Goal: Information Seeking & Learning: Learn about a topic

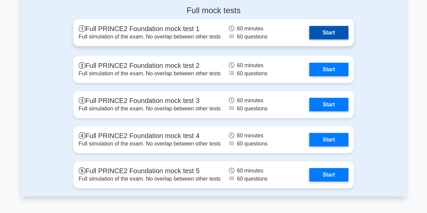
click at [330, 35] on link "Start" at bounding box center [328, 32] width 39 height 13
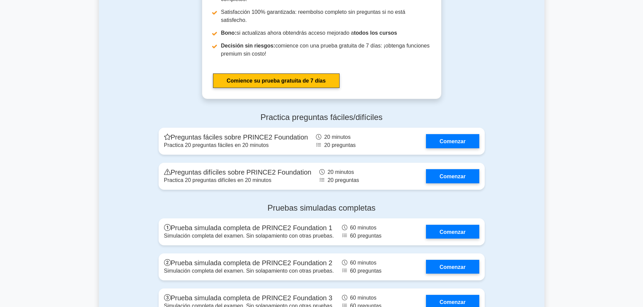
scroll to position [844, 0]
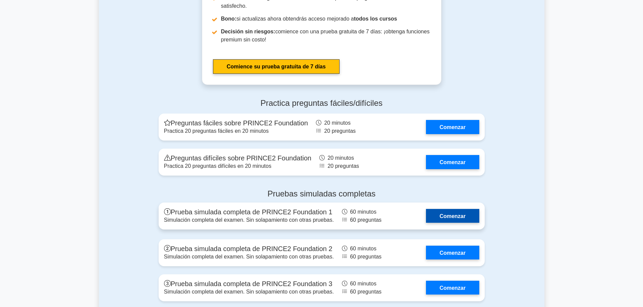
click at [427, 209] on link "Comenzar" at bounding box center [452, 216] width 53 height 14
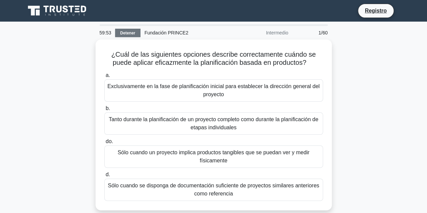
click at [120, 31] on font "Detener" at bounding box center [127, 33] width 15 height 5
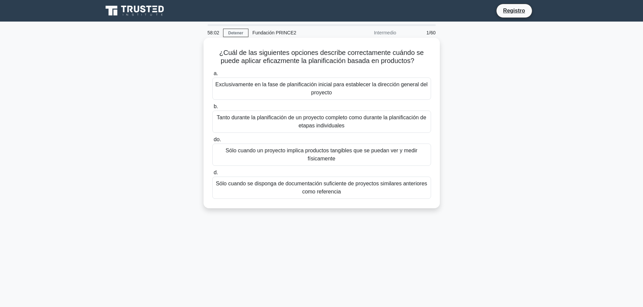
drag, startPoint x: 219, startPoint y: 52, endPoint x: 436, endPoint y: 193, distance: 258.6
click at [436, 193] on div "¿Cuál de las siguientes opciones describe correctamente cuándo se puede aplicar…" at bounding box center [321, 122] width 231 height 165
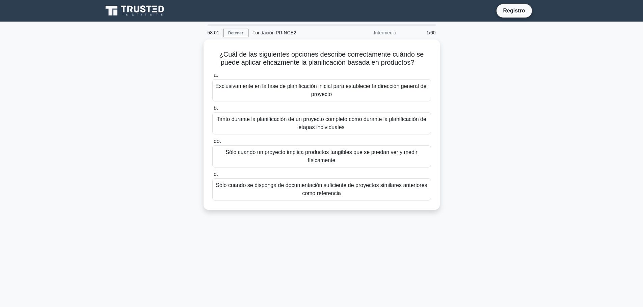
copy div "¿Cuál de las siguientes opciones describe correctamente cuándo se puede aplicar…"
click at [469, 109] on div "¿Cuál de las siguientes opciones describe correctamente cuándo se puede aplicar…" at bounding box center [321, 128] width 445 height 179
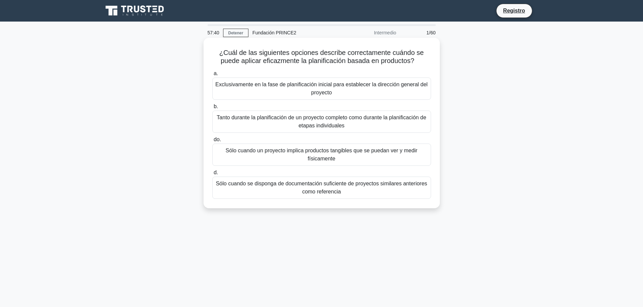
click at [286, 88] on font "Exclusivamente en la fase de planificación inicial para establecer la dirección…" at bounding box center [321, 89] width 212 height 14
click at [212, 76] on input "a. Exclusivamente en la fase de planificación inicial para establecer la direcc…" at bounding box center [212, 74] width 0 height 4
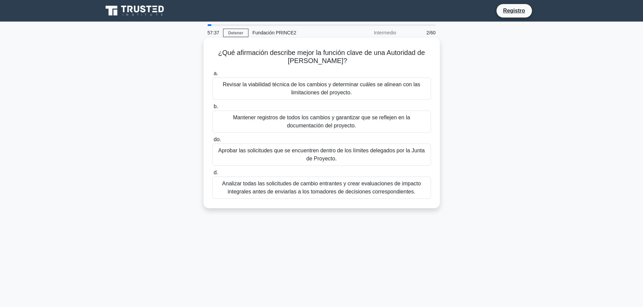
drag, startPoint x: 215, startPoint y: 52, endPoint x: 421, endPoint y: 192, distance: 249.0
click at [421, 192] on div "¿Qué afirmación describe mejor la función clave de una Autoridad de Cambio? .sp…" at bounding box center [321, 122] width 231 height 165
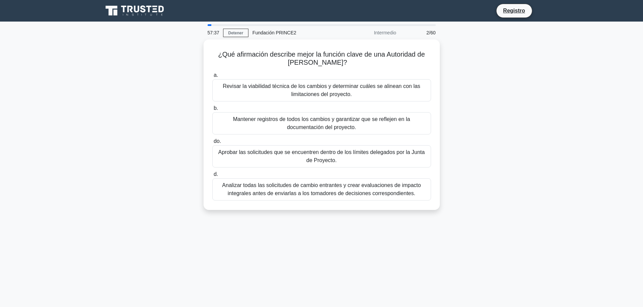
copy div "¿Qué afirmación describe mejor la función clave de una Autoridad de Cambio? .sp…"
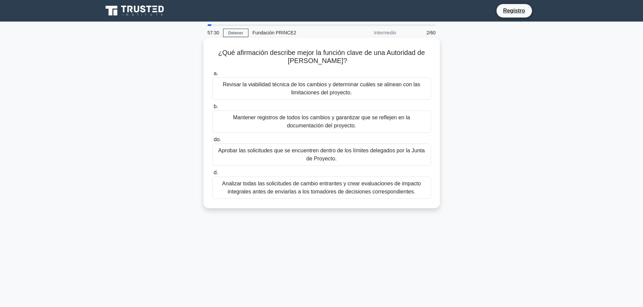
click at [297, 93] on font "Revisar la viabilidad técnica de los cambios y determinar cuáles se alinean con…" at bounding box center [321, 89] width 197 height 14
click at [212, 76] on input "a. Revisar la viabilidad técnica de los cambios y determinar cuáles se alinean …" at bounding box center [212, 74] width 0 height 4
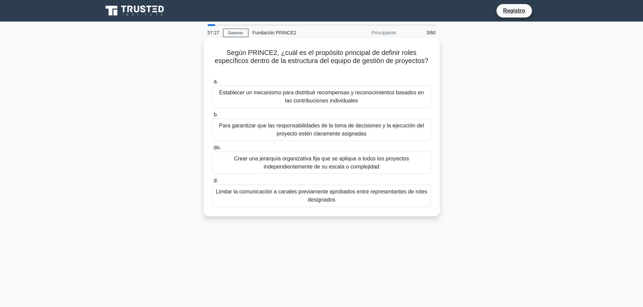
drag, startPoint x: 226, startPoint y: 51, endPoint x: 394, endPoint y: 207, distance: 229.0
click at [394, 207] on div "Según PRINCE2, ¿cuál es el propósito principal de definir roles específicos den…" at bounding box center [321, 126] width 231 height 173
copy div "Según PRINCE2, ¿cuál es el propósito principal de definir roles específicos den…"
click at [286, 98] on font "Establecer un mecanismo para distribuir recompensas y reconocimientos basados ​…" at bounding box center [321, 97] width 213 height 16
click at [212, 84] on input "a. Establecer un mecanismo para distribuir recompensas y reconocimientos basado…" at bounding box center [212, 82] width 0 height 4
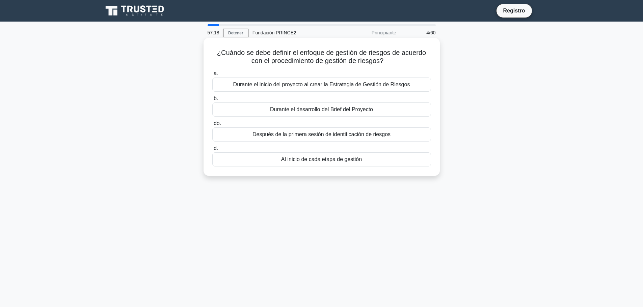
drag, startPoint x: 215, startPoint y: 53, endPoint x: 380, endPoint y: 171, distance: 202.7
click at [380, 172] on div "¿Cuándo se debe definir el enfoque de gestión de riesgos de acuerdo con el proc…" at bounding box center [321, 106] width 231 height 133
copy div "¿Cuándo se debe definir el enfoque de gestión de riesgos de acuerdo con el proc…"
click at [317, 85] on font "Durante el inicio del proyecto al crear la Estrategia de Gestión de Riesgos" at bounding box center [321, 85] width 177 height 6
click at [212, 76] on input "a. Durante el inicio del proyecto al crear la Estrategia de Gestión de Riesgos" at bounding box center [212, 74] width 0 height 4
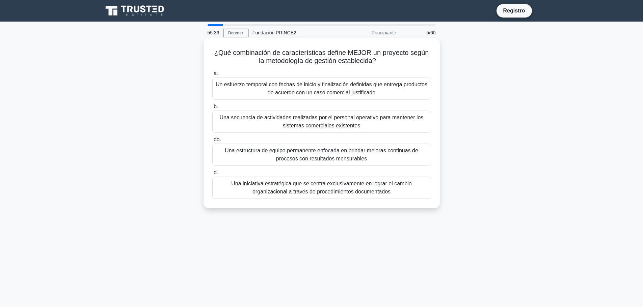
drag, startPoint x: 214, startPoint y: 53, endPoint x: 407, endPoint y: 193, distance: 238.8
click at [407, 193] on div "¿Qué combinación de características define MEJOR un proyecto según la metodolog…" at bounding box center [321, 122] width 231 height 165
copy div "¿Qué combinación de características define MEJOR un proyecto según la metodolog…"
click at [340, 119] on font "Una secuencia de actividades realizadas por el personal operativo para mantener…" at bounding box center [322, 122] width 204 height 14
click at [212, 109] on input "b. Una secuencia de actividades realizadas por el personal operativo para mante…" at bounding box center [212, 107] width 0 height 4
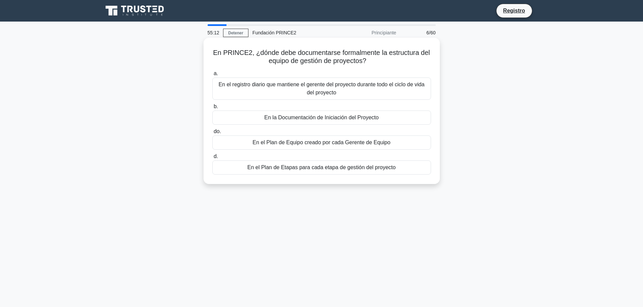
drag, startPoint x: 213, startPoint y: 52, endPoint x: 411, endPoint y: 184, distance: 238.0
click at [411, 184] on div "En PRINCE2, ¿dónde debe documentarse formalmente la estructura del equipo de ge…" at bounding box center [322, 111] width 236 height 146
copy div "En PRINCE2, ¿dónde debe documentarse formalmente la estructura del equipo de ge…"
click at [393, 150] on div "En el Plan de Equipo creado por cada Gerente de Equipo" at bounding box center [321, 143] width 219 height 14
click at [212, 134] on input "do. En el Plan de Equipo creado por cada Gerente de Equipo" at bounding box center [212, 132] width 0 height 4
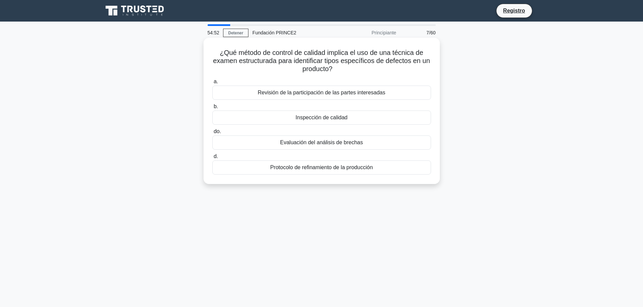
drag, startPoint x: 217, startPoint y: 53, endPoint x: 389, endPoint y: 177, distance: 212.2
click at [389, 177] on div "¿Qué método de control de calidad implica el uso de una técnica de examen estru…" at bounding box center [321, 110] width 231 height 141
copy div "¿Qué método de control de calidad implica el uso de una técnica de examen estru…"
click at [361, 143] on div "Evaluación del análisis de brechas" at bounding box center [321, 143] width 219 height 14
click at [212, 134] on input "do. Evaluación del análisis de brechas" at bounding box center [212, 132] width 0 height 4
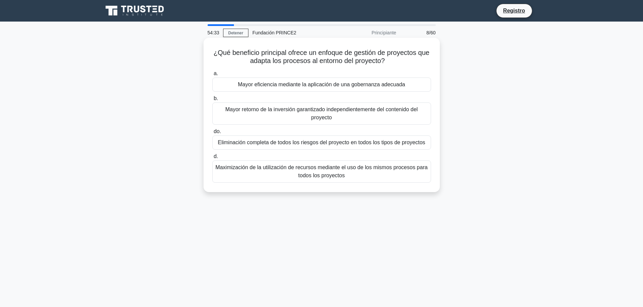
drag, startPoint x: 217, startPoint y: 52, endPoint x: 368, endPoint y: 177, distance: 195.3
click at [368, 177] on div "¿Qué beneficio principal ofrece un enfoque de gestión de proyectos que adapta l…" at bounding box center [321, 114] width 231 height 149
copy div "¿Qué beneficio principal ofrece un enfoque de gestión de proyectos que adapta l…"
click at [364, 168] on font "Maximización de la utilización de recursos mediante el uso de los mismos proces…" at bounding box center [321, 172] width 212 height 14
click at [212, 159] on input "d. Maximización de la utilización de recursos mediante el uso de los mismos pro…" at bounding box center [212, 157] width 0 height 4
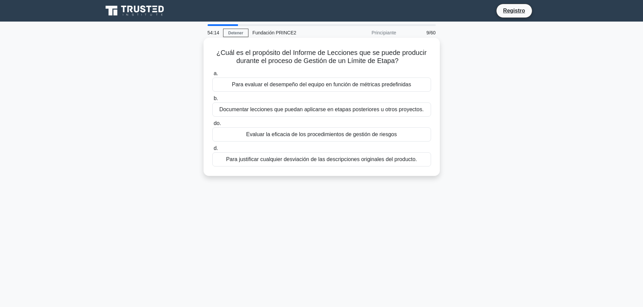
drag, startPoint x: 216, startPoint y: 54, endPoint x: 430, endPoint y: 160, distance: 239.1
click at [430, 160] on div "¿Cuál es el propósito del Informe de Lecciones que se puede producir durante el…" at bounding box center [321, 106] width 231 height 133
copy div "¿Cuál es el propósito del Informe de Lecciones que se puede producir durante el…"
click at [363, 159] on font "Para justificar cualquier desviación de las descripciones originales del produc…" at bounding box center [321, 160] width 191 height 6
click at [212, 151] on input "d. Para justificar cualquier desviación de las descripciones originales del pro…" at bounding box center [212, 148] width 0 height 4
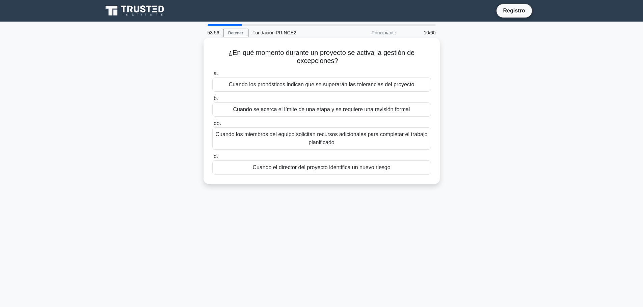
drag, startPoint x: 226, startPoint y: 53, endPoint x: 420, endPoint y: 172, distance: 227.4
click at [420, 172] on div "¿En qué momento durante un proyecto se activa la gestión de excepciones? .spinn…" at bounding box center [321, 110] width 231 height 141
copy div "¿En qué momento durante un proyecto se activa la gestión de excepciones? .spinn…"
click at [402, 154] on label "d. Cuando el director del proyecto identifica un nuevo riesgo" at bounding box center [321, 164] width 219 height 22
click at [212, 155] on input "d. Cuando el director del proyecto identifica un nuevo riesgo" at bounding box center [212, 157] width 0 height 4
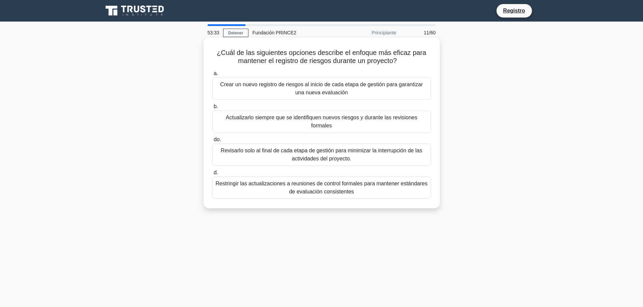
drag, startPoint x: 217, startPoint y: 54, endPoint x: 353, endPoint y: 189, distance: 191.1
click at [353, 189] on div "¿Cuál de las siguientes opciones describe el enfoque más eficaz para mantener e…" at bounding box center [321, 122] width 231 height 165
click at [404, 147] on font "Revisarlo solo al final de cada etapa de gestión para minimizar la interrupción…" at bounding box center [321, 155] width 213 height 16
click at [212, 142] on input "do. Revisarlo solo al final de cada etapa de gestión para minimizar la interrup…" at bounding box center [212, 140] width 0 height 4
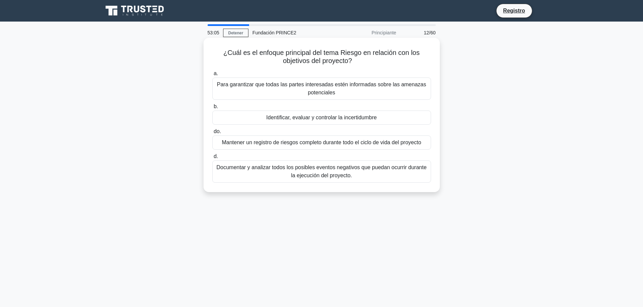
drag, startPoint x: 223, startPoint y: 52, endPoint x: 355, endPoint y: 175, distance: 181.2
click at [355, 175] on div "¿Cuál es el enfoque principal del tema Riesgo en relación con los objetivos del…" at bounding box center [321, 114] width 231 height 149
click at [367, 117] on font "Identificar, evaluar y controlar la incertidumbre" at bounding box center [321, 118] width 110 height 6
click at [212, 109] on input "b. Identificar, evaluar y controlar la incertidumbre" at bounding box center [212, 107] width 0 height 4
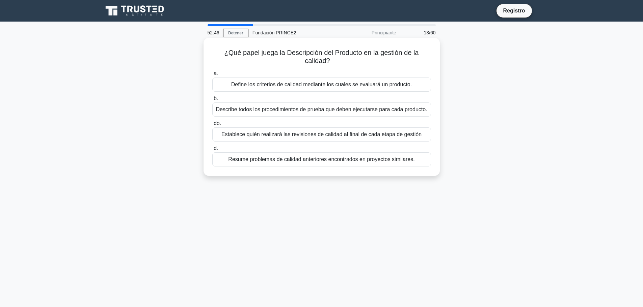
drag, startPoint x: 223, startPoint y: 53, endPoint x: 415, endPoint y: 162, distance: 221.1
click at [415, 162] on div "¿Qué papel juega la Descripción del Producto en la gestión de la calidad? .spin…" at bounding box center [321, 106] width 231 height 133
click at [412, 107] on font "Describe todos los procedimientos de prueba que deben ejecutarse para cada prod…" at bounding box center [321, 110] width 211 height 6
click at [212, 101] on input "b. Describe todos los procedimientos de prueba que deben ejecutarse para cada p…" at bounding box center [212, 99] width 0 height 4
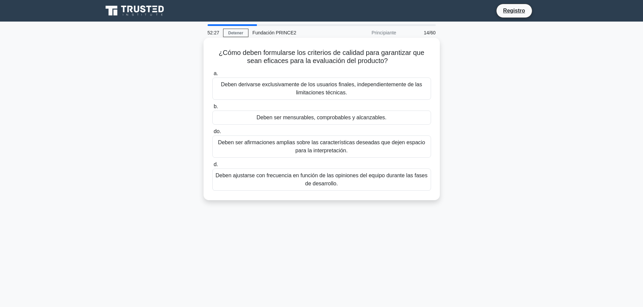
click at [216, 52] on h5 "¿Cómo deben formularse los criterios de calidad para garantizar que sean eficac…" at bounding box center [322, 57] width 220 height 17
drag, startPoint x: 217, startPoint y: 52, endPoint x: 360, endPoint y: 185, distance: 195.1
click at [360, 185] on div "¿Cómo deben formularse los criterios de calidad para garantizar que sean eficac…" at bounding box center [321, 118] width 231 height 157
click at [368, 118] on font "Deben ser mensurables, comprobables y alcanzables." at bounding box center [321, 118] width 130 height 6
click at [212, 109] on input "b. Deben ser mensurables, comprobables y alcanzables." at bounding box center [212, 107] width 0 height 4
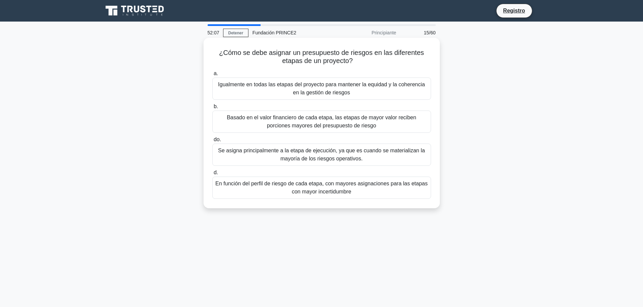
drag, startPoint x: 218, startPoint y: 54, endPoint x: 362, endPoint y: 193, distance: 200.0
click at [362, 193] on div "¿Cómo se debe asignar un presupuesto de riesgos en las diferentes etapas de un …" at bounding box center [321, 122] width 231 height 165
click at [363, 118] on font "Basado en el valor financiero de cada etapa, las etapas de mayor valor reciben …" at bounding box center [321, 122] width 189 height 14
click at [212, 109] on input "b. Basado en el valor financiero de cada etapa, las etapas de mayor valor recib…" at bounding box center [212, 107] width 0 height 4
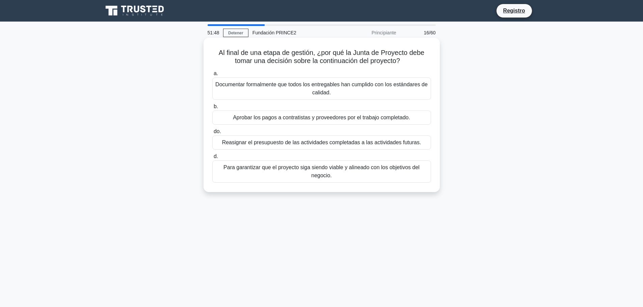
drag, startPoint x: 217, startPoint y: 52, endPoint x: 340, endPoint y: 182, distance: 178.3
click at [340, 182] on div "Al final de una etapa de gestión, ¿por qué la Junta de Proyecto debe tomar una …" at bounding box center [321, 114] width 231 height 149
click at [363, 85] on font "Documentar formalmente que todos los entregables han cumplido con los estándare…" at bounding box center [321, 89] width 212 height 14
click at [212, 76] on input "a. Documentar formalmente que todos los entregables han cumplido con los estánd…" at bounding box center [212, 74] width 0 height 4
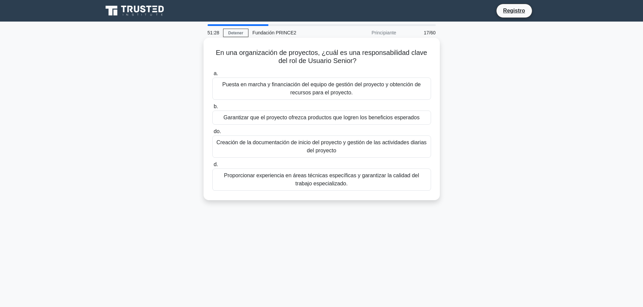
drag, startPoint x: 216, startPoint y: 53, endPoint x: 371, endPoint y: 198, distance: 212.0
click at [371, 198] on div "En una organización de proyectos, ¿cuál es una responsabilidad clave del rol de…" at bounding box center [321, 118] width 231 height 157
click at [386, 94] on font "Puesta en marcha y financiación del equipo de gestión del proyecto y obtención …" at bounding box center [321, 89] width 213 height 16
click at [212, 76] on input "a. Puesta en marcha y financiación del equipo de gestión del proyecto y obtenci…" at bounding box center [212, 74] width 0 height 4
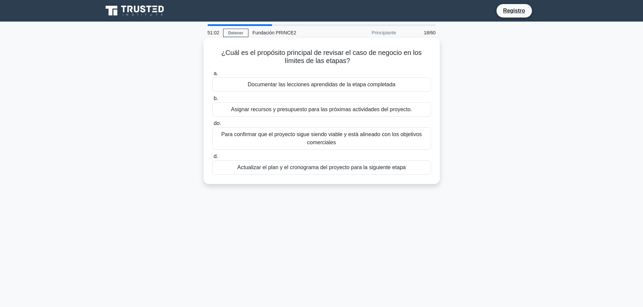
drag, startPoint x: 221, startPoint y: 52, endPoint x: 425, endPoint y: 174, distance: 237.3
click at [425, 174] on div "¿Cuál es el propósito principal de revisar el caso de negocio en los límites de…" at bounding box center [321, 110] width 231 height 141
click at [399, 111] on font "Asignar recursos y presupuesto para las próximas actividades del proyecto." at bounding box center [321, 110] width 181 height 6
click at [212, 101] on input "b. Asignar recursos y presupuesto para las próximas actividades del proyecto." at bounding box center [212, 99] width 0 height 4
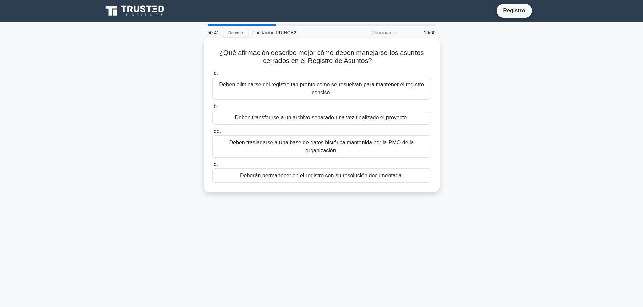
drag, startPoint x: 218, startPoint y: 52, endPoint x: 414, endPoint y: 179, distance: 233.1
click at [414, 179] on div "¿Qué afirmación describe mejor cómo deben manejarse los asuntos cerrados en el …" at bounding box center [321, 114] width 231 height 149
click at [367, 119] on font "Deben transferirse a un archivo separado una vez finalizado el proyecto." at bounding box center [321, 118] width 173 height 6
click at [212, 109] on input "b. Deben transferirse a un archivo separado una vez finalizado el proyecto." at bounding box center [212, 107] width 0 height 4
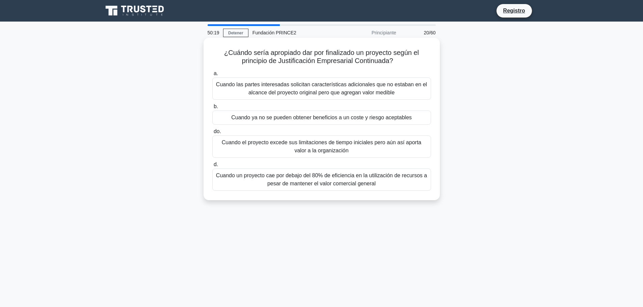
drag, startPoint x: 222, startPoint y: 52, endPoint x: 391, endPoint y: 198, distance: 223.7
click at [391, 198] on div "¿Cuándo sería apropiado dar por finalizado un proyecto según el principio de Ju…" at bounding box center [321, 118] width 231 height 157
click at [310, 116] on font "Cuando ya no se pueden obtener beneficios a un coste y riesgo aceptables" at bounding box center [321, 118] width 181 height 6
click at [212, 109] on input "b. Cuando ya no se pueden obtener beneficios a un coste y riesgo aceptables" at bounding box center [212, 107] width 0 height 4
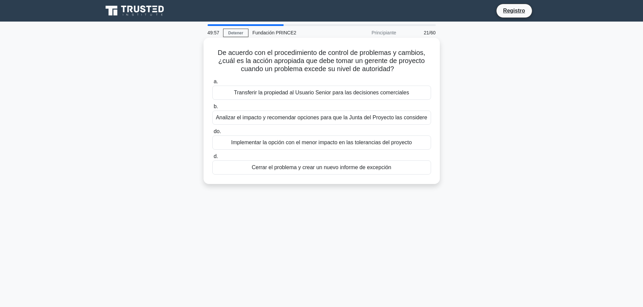
drag, startPoint x: 216, startPoint y: 54, endPoint x: 403, endPoint y: 179, distance: 225.3
click at [403, 179] on div "De acuerdo con el procedimiento de control de problemas y cambios, ¿cuál es la …" at bounding box center [321, 110] width 231 height 141
click at [378, 91] on font "Transferir la propiedad al Usuario Senior para las decisiones comerciales" at bounding box center [321, 93] width 175 height 6
click at [212, 84] on input "a. Transferir la propiedad al Usuario Senior para las decisiones comerciales" at bounding box center [212, 82] width 0 height 4
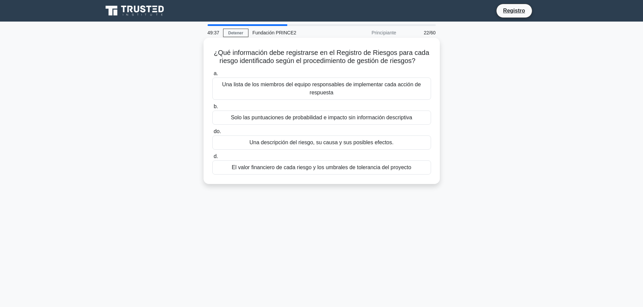
drag, startPoint x: 214, startPoint y: 54, endPoint x: 415, endPoint y: 176, distance: 235.5
click at [415, 176] on div "¿Qué información debe registrarse en el Registro de Riesgos para cada riesgo id…" at bounding box center [321, 110] width 231 height 141
click at [382, 119] on font "Solo las puntuaciones de probabilidad e impacto sin información descriptiva" at bounding box center [321, 118] width 181 height 6
click at [212, 109] on input "b. Solo las puntuaciones de probabilidad e impacto sin información descriptiva" at bounding box center [212, 107] width 0 height 4
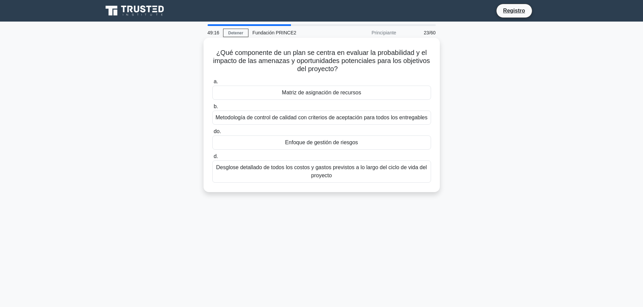
drag, startPoint x: 215, startPoint y: 52, endPoint x: 343, endPoint y: 189, distance: 187.2
click at [343, 189] on div "¿Qué componente de un plan se centra en evaluar la probabilidad y el impacto de…" at bounding box center [321, 114] width 231 height 149
click at [368, 96] on div "Matriz de asignación de recursos" at bounding box center [321, 93] width 219 height 14
click at [212, 84] on input "a. Matriz de asignación de recursos" at bounding box center [212, 82] width 0 height 4
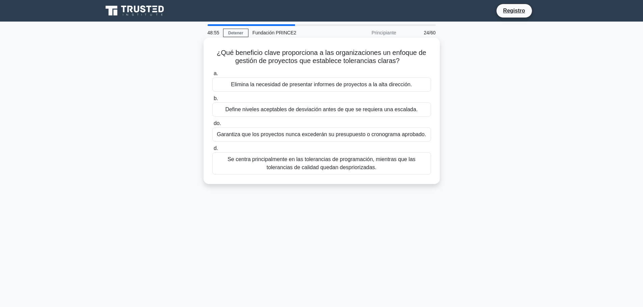
drag, startPoint x: 216, startPoint y: 54, endPoint x: 379, endPoint y: 180, distance: 206.2
click at [379, 180] on div "¿Qué beneficio clave proporciona a las organizaciones un enfoque de gestión de …" at bounding box center [321, 110] width 231 height 141
click at [379, 87] on font "Elimina la necesidad de presentar informes de proyectos a la alta dirección." at bounding box center [321, 85] width 181 height 6
click at [212, 76] on input "a. Elimina la necesidad de presentar informes de proyectos a la alta dirección." at bounding box center [212, 74] width 0 height 4
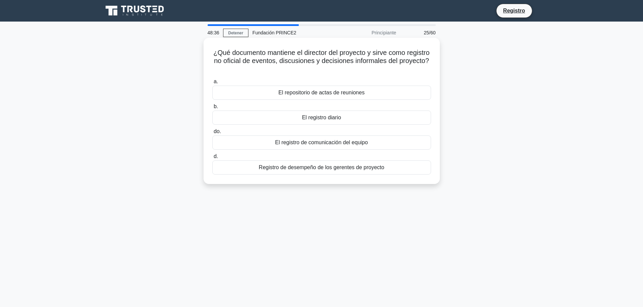
drag, startPoint x: 224, startPoint y: 53, endPoint x: 387, endPoint y: 173, distance: 202.6
click at [387, 173] on div "¿Qué documento mantiene el director del proyecto y sirve como registro no ofici…" at bounding box center [321, 110] width 231 height 141
click at [389, 89] on div "El repositorio de actas de reuniones" at bounding box center [321, 93] width 219 height 14
click at [212, 84] on input "a. El repositorio de actas de reuniones" at bounding box center [212, 82] width 0 height 4
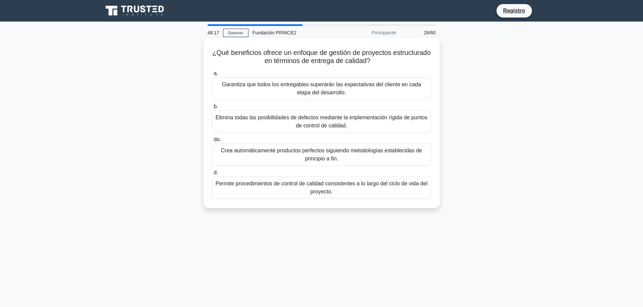
drag, startPoint x: 231, startPoint y: 53, endPoint x: 362, endPoint y: 196, distance: 193.7
click at [362, 196] on div "¿Qué beneficios ofrece un enfoque de gestión de proyectos estructurado en térmi…" at bounding box center [321, 122] width 231 height 165
click at [268, 89] on font "Garantiza que todos los entregables superarán las expectativas del cliente en c…" at bounding box center [321, 89] width 213 height 16
click at [212, 76] on input "a. Garantiza que todos los entregables superarán las expectativas del cliente e…" at bounding box center [212, 74] width 0 height 4
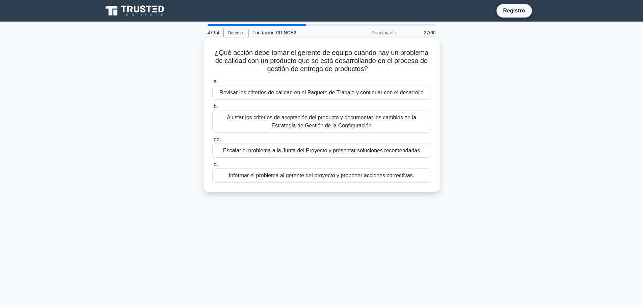
drag, startPoint x: 213, startPoint y: 53, endPoint x: 418, endPoint y: 185, distance: 244.3
click at [418, 185] on div "¿Qué acción debe tomar el gerente de equipo cuando hay un problema de calidad c…" at bounding box center [321, 114] width 231 height 149
click at [379, 92] on font "Revisar los criterios de calidad en el Paquete de Trabajo y continuar con el de…" at bounding box center [321, 93] width 204 height 6
click at [212, 84] on input "a. Revisar los criterios de calidad en el Paquete de Trabajo y continuar con el…" at bounding box center [212, 82] width 0 height 4
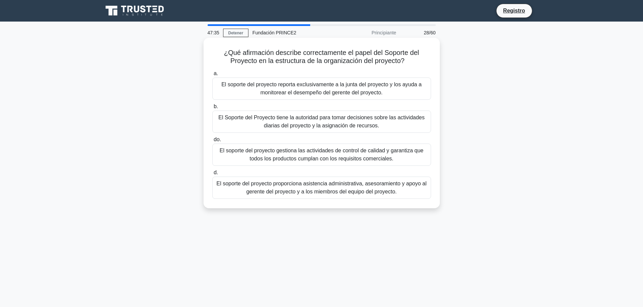
drag, startPoint x: 223, startPoint y: 52, endPoint x: 418, endPoint y: 197, distance: 242.9
click at [418, 197] on div "¿Qué afirmación describe correctamente el papel del Soporte del Proyecto en la …" at bounding box center [321, 122] width 231 height 165
click at [381, 96] on font "El soporte del proyecto reporta exclusivamente a la junta del proyecto y los ay…" at bounding box center [321, 89] width 200 height 14
click at [212, 76] on input "a. El soporte del proyecto reporta exclusivamente a la junta del proyecto y los…" at bounding box center [212, 74] width 0 height 4
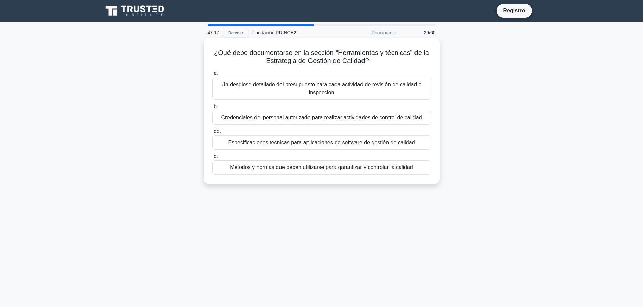
drag, startPoint x: 214, startPoint y: 54, endPoint x: 421, endPoint y: 179, distance: 242.0
click at [421, 179] on div "¿Qué debe documentarse en la sección “Herramientas y técnicas” de la Estrategia…" at bounding box center [321, 110] width 231 height 141
click at [290, 142] on font "Especificaciones técnicas para aplicaciones de software de gestión de calidad" at bounding box center [321, 143] width 187 height 6
click at [212, 134] on input "do. Especificaciones técnicas para aplicaciones de software de gestión de calid…" at bounding box center [212, 132] width 0 height 4
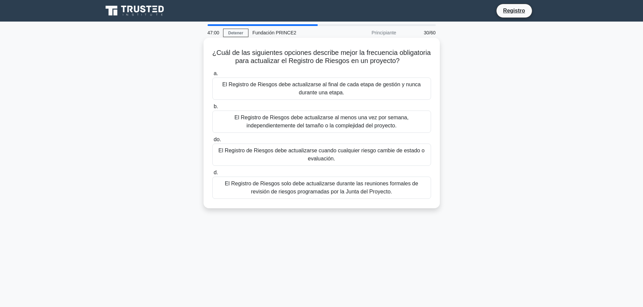
drag, startPoint x: 229, startPoint y: 54, endPoint x: 395, endPoint y: 197, distance: 218.4
click at [395, 197] on div "¿Cuál de las siguientes opciones describe mejor la frecuencia obligatoria para …" at bounding box center [321, 122] width 231 height 165
click at [355, 94] on font "El Registro de Riesgos debe actualizarse al final de cada etapa de gestión y nu…" at bounding box center [321, 89] width 213 height 16
click at [212, 76] on input "a. El Registro de Riesgos debe actualizarse al final de cada etapa de gestión y…" at bounding box center [212, 74] width 0 height 4
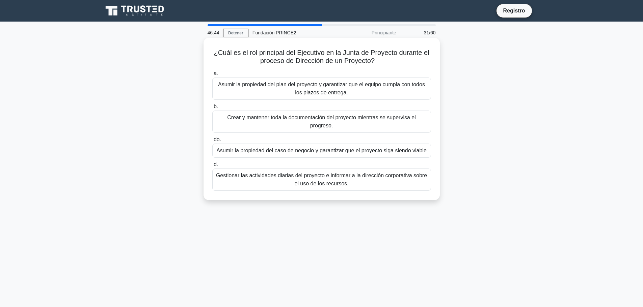
drag, startPoint x: 213, startPoint y: 54, endPoint x: 362, endPoint y: 179, distance: 194.3
click at [362, 179] on div "¿Cuál es el rol principal del Ejecutivo en la Junta de Proyecto durante el proc…" at bounding box center [321, 118] width 231 height 157
click at [333, 89] on font "Asumir la propiedad del plan del proyecto y garantizar que el equipo cumpla con…" at bounding box center [321, 89] width 213 height 16
click at [212, 76] on input "a. Asumir la propiedad del plan del proyecto y garantizar que el equipo cumpla …" at bounding box center [212, 74] width 0 height 4
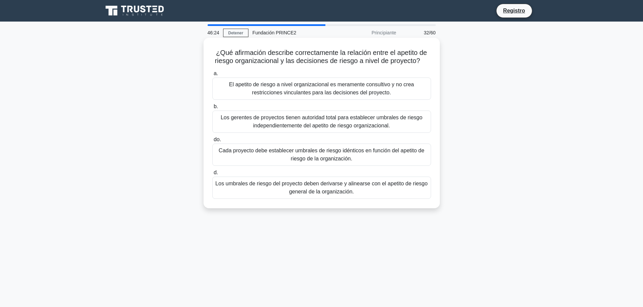
drag, startPoint x: 215, startPoint y: 53, endPoint x: 376, endPoint y: 190, distance: 211.9
click at [376, 190] on div "¿Qué afirmación describe correctamente la relación entre el apetito de riesgo o…" at bounding box center [321, 122] width 231 height 165
click at [309, 82] on font "El apetito de riesgo a nivel organizacional es meramente consultivo y no crea r…" at bounding box center [321, 89] width 185 height 14
click at [212, 76] on input "a. El apetito de riesgo a nivel organizacional es meramente consultivo y no cre…" at bounding box center [212, 74] width 0 height 4
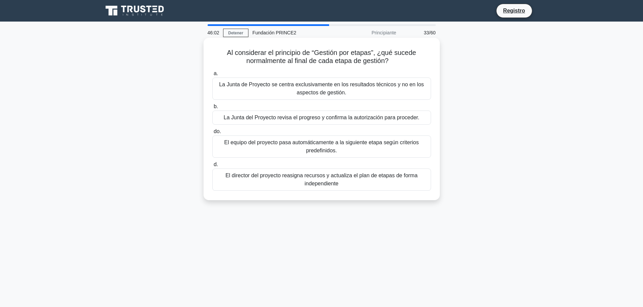
drag, startPoint x: 225, startPoint y: 51, endPoint x: 370, endPoint y: 198, distance: 205.9
click at [370, 198] on div "Al considerar el principio de “Gestión por etapas”, ¿qué sucede normalmente al …" at bounding box center [321, 118] width 231 height 157
click at [362, 83] on font "La Junta de Proyecto se centra exclusivamente en los resultados técnicos y no e…" at bounding box center [321, 89] width 205 height 14
click at [212, 76] on input "a. La Junta de Proyecto se centra exclusivamente en los resultados técnicos y n…" at bounding box center [212, 74] width 0 height 4
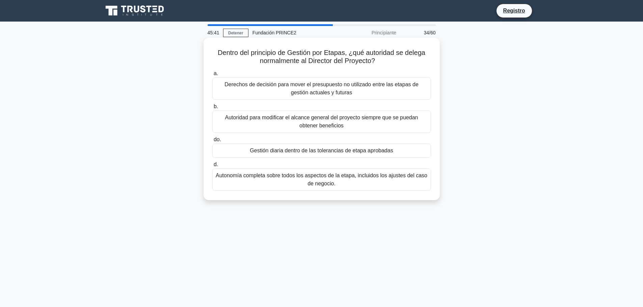
drag, startPoint x: 216, startPoint y: 52, endPoint x: 387, endPoint y: 186, distance: 216.8
click at [387, 186] on div "Dentro del principio de Gestión por Etapas, ¿qué autoridad se delega normalment…" at bounding box center [321, 118] width 231 height 157
click at [340, 121] on font "Autoridad para modificar el alcance general del proyecto siempre que se puedan …" at bounding box center [321, 122] width 193 height 14
click at [212, 109] on input "b. Autoridad para modificar el alcance general del proyecto siempre que se pued…" at bounding box center [212, 107] width 0 height 4
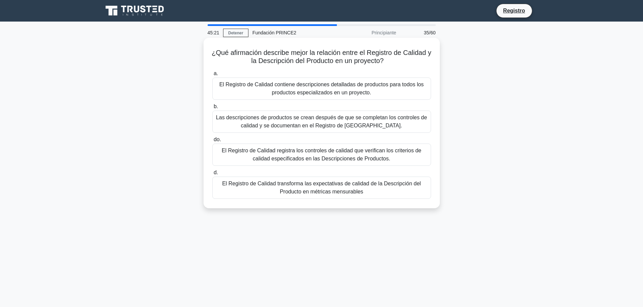
drag, startPoint x: 212, startPoint y: 52, endPoint x: 393, endPoint y: 200, distance: 234.1
click at [393, 200] on div "¿Qué afirmación describe mejor la relación entre el Registro de Calidad y la De…" at bounding box center [321, 122] width 231 height 165
click at [369, 123] on font "Las descripciones de productos se crean después de que se completan los control…" at bounding box center [321, 122] width 211 height 14
click at [212, 109] on input "b. Las descripciones de productos se crean después de que se completan los cont…" at bounding box center [212, 107] width 0 height 4
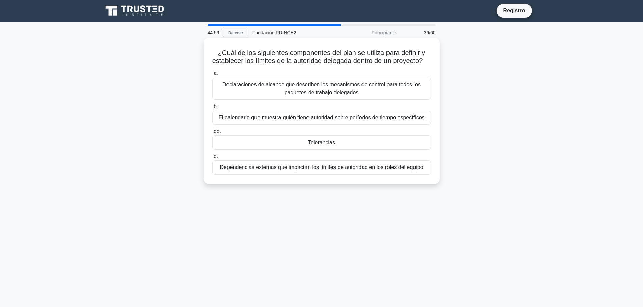
drag, startPoint x: 216, startPoint y: 54, endPoint x: 428, endPoint y: 177, distance: 245.1
click at [428, 177] on div "¿Cuál de los siguientes componentes del plan se utiliza para definir y establec…" at bounding box center [321, 110] width 231 height 141
click at [359, 96] on font "Declaraciones de alcance que describen los mecanismos de control para todos los…" at bounding box center [321, 89] width 198 height 14
click at [212, 76] on input "a. Declaraciones de alcance que describen los mecanismos de control para todos …" at bounding box center [212, 74] width 0 height 4
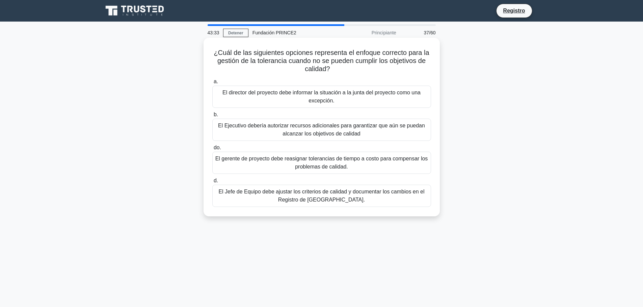
drag, startPoint x: 214, startPoint y: 54, endPoint x: 383, endPoint y: 211, distance: 231.4
click at [382, 212] on div "¿Cuál de las siguientes opciones representa el enfoque correcto para la gestión…" at bounding box center [321, 126] width 231 height 173
click at [321, 92] on font "El director del proyecto debe informar la situación a la junta del proyecto com…" at bounding box center [321, 97] width 198 height 14
click at [212, 84] on input "a. El director del proyecto debe informar la situación a la junta del proyecto …" at bounding box center [212, 82] width 0 height 4
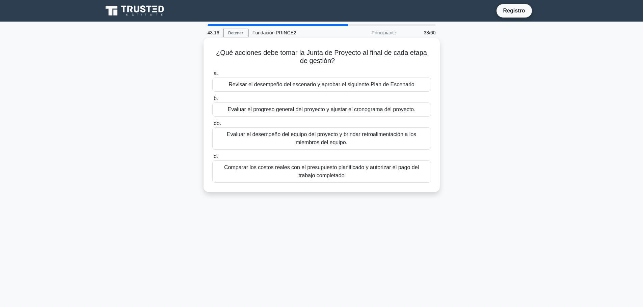
drag, startPoint x: 215, startPoint y: 52, endPoint x: 368, endPoint y: 178, distance: 198.1
click at [368, 178] on div "¿Qué acciones debe tomar la Junta de Proyecto al final de cada etapa de gestión…" at bounding box center [321, 114] width 231 height 149
click at [396, 112] on font "Evaluar el progreso general del proyecto y ajustar el cronograma del proyecto." at bounding box center [322, 110] width 188 height 6
click at [212, 101] on input "b. Evaluar el progreso general del proyecto y ajustar el cronograma del proyect…" at bounding box center [212, 99] width 0 height 4
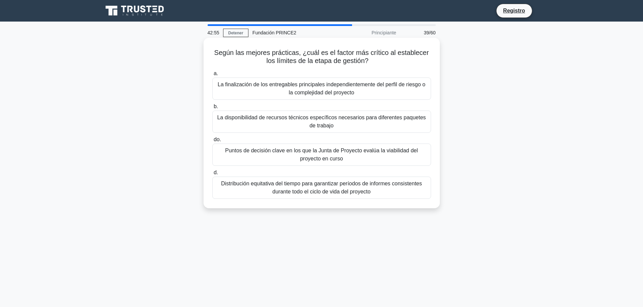
drag, startPoint x: 216, startPoint y: 52, endPoint x: 395, endPoint y: 198, distance: 231.2
click at [395, 198] on div "Según las mejores prácticas, ¿cuál es el factor más crítico al establecer los l…" at bounding box center [321, 122] width 231 height 165
click at [266, 93] on font "La finalización de los entregables principales independientemente del perfil de…" at bounding box center [321, 89] width 213 height 16
click at [212, 76] on input "a. La finalización de los entregables principales independientemente del perfil…" at bounding box center [212, 74] width 0 height 4
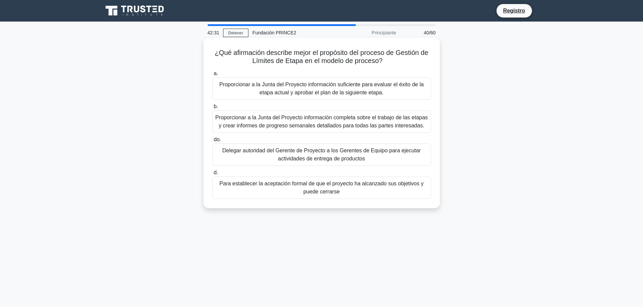
drag, startPoint x: 211, startPoint y: 52, endPoint x: 372, endPoint y: 194, distance: 215.2
click at [372, 194] on div "¿Qué afirmación describe mejor el propósito del proceso de Gestión de Límites d…" at bounding box center [321, 122] width 231 height 165
click at [383, 159] on font "Delegar autoridad del Gerente de Proyecto a los Gerentes de Equipo para ejecuta…" at bounding box center [321, 155] width 213 height 16
click at [212, 142] on input "do. Delegar autoridad del Gerente de Proyecto a los Gerentes de Equipo para eje…" at bounding box center [212, 140] width 0 height 4
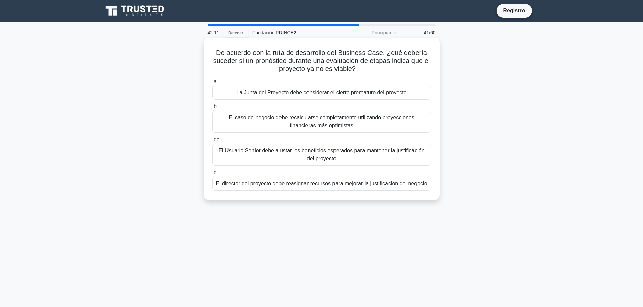
drag, startPoint x: 217, startPoint y: 53, endPoint x: 433, endPoint y: 190, distance: 255.8
click at [433, 190] on div "De acuerdo con la ruta de desarrollo del Business Case, ¿qué debería suceder si…" at bounding box center [321, 118] width 231 height 157
click at [368, 96] on font "La Junta del Proyecto debe considerar el cierre prematuro del proyecto" at bounding box center [321, 93] width 170 height 6
click at [212, 84] on input "a. La Junta del Proyecto debe considerar el cierre prematuro del proyecto" at bounding box center [212, 82] width 0 height 4
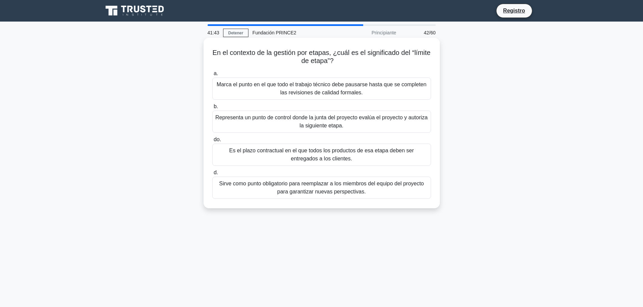
drag, startPoint x: 222, startPoint y: 52, endPoint x: 403, endPoint y: 198, distance: 233.3
click at [403, 198] on div "En el contexto de la gestión por etapas, ¿cuál es el significado del “límite de…" at bounding box center [321, 122] width 231 height 165
click at [330, 83] on font "Marca el punto en el que todo el trabajo técnico debe pausarse hasta que se com…" at bounding box center [322, 89] width 210 height 14
click at [212, 76] on input "a. Marca el punto en el que todo el trabajo técnico debe pausarse hasta que se …" at bounding box center [212, 74] width 0 height 4
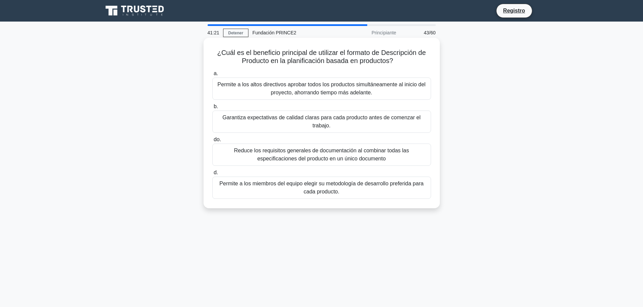
drag, startPoint x: 214, startPoint y: 53, endPoint x: 399, endPoint y: 205, distance: 238.6
click at [395, 206] on div "¿Cuál es el beneficio principal de utilizar el formato de Descripción de Produc…" at bounding box center [321, 122] width 231 height 165
click at [353, 98] on div "Permite a los altos directivos aprobar todos los productos simultáneamente al i…" at bounding box center [321, 89] width 219 height 22
click at [212, 76] on input "a. Permite a los altos directivos aprobar todos los productos simultáneamente a…" at bounding box center [212, 74] width 0 height 4
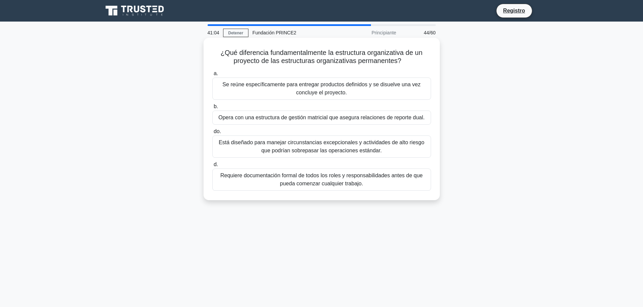
drag, startPoint x: 218, startPoint y: 52, endPoint x: 402, endPoint y: 196, distance: 233.1
click at [402, 196] on div "¿Qué diferencia fundamentalmente la estructura organizativa de un proyecto de l…" at bounding box center [321, 118] width 231 height 157
click at [346, 85] on font "Se reúne específicamente para entregar productos definidos y se disuelve una ve…" at bounding box center [321, 89] width 198 height 14
click at [212, 76] on input "a. Se reúne específicamente para entregar productos definidos y se disuelve una…" at bounding box center [212, 74] width 0 height 4
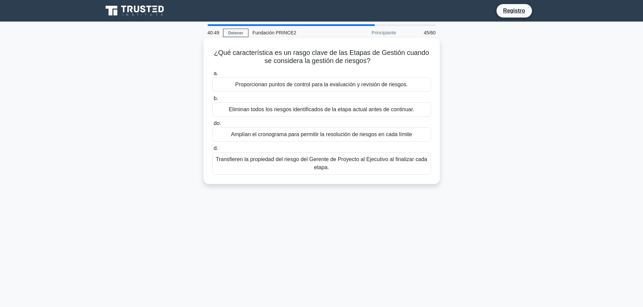
drag, startPoint x: 215, startPoint y: 53, endPoint x: 398, endPoint y: 184, distance: 224.3
click at [398, 184] on div "¿Qué característica es un rasgo clave de las Etapas de Gestión cuando se consid…" at bounding box center [322, 111] width 236 height 146
click at [344, 82] on font "Proporcionan puntos de control para la evaluación y revisión de riesgos." at bounding box center [321, 85] width 172 height 6
click at [212, 76] on input "a. Proporcionan puntos de control para la evaluación y revisión de riesgos." at bounding box center [212, 74] width 0 height 4
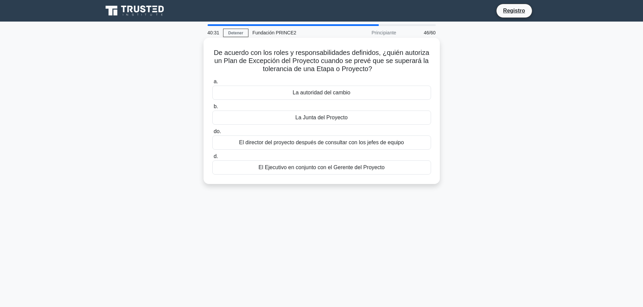
drag, startPoint x: 212, startPoint y: 52, endPoint x: 396, endPoint y: 170, distance: 218.0
click at [396, 170] on div "De acuerdo con los roles y responsabilidades definidos, ¿quién autoriza un Plan…" at bounding box center [321, 110] width 231 height 141
click at [347, 92] on font "La autoridad del cambio" at bounding box center [322, 93] width 58 height 6
click at [212, 84] on input "a. La autoridad del cambio" at bounding box center [212, 82] width 0 height 4
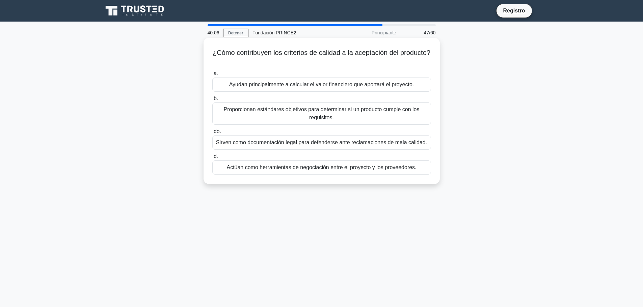
drag, startPoint x: 227, startPoint y: 52, endPoint x: 437, endPoint y: 177, distance: 245.0
click at [437, 177] on div "¿Cómo contribuyen los criterios de calidad a la aceptación del producto? .spinn…" at bounding box center [322, 111] width 236 height 146
click at [364, 85] on font "Ayudan principalmente a calcular el valor financiero que aportará el proyecto." at bounding box center [321, 85] width 185 height 6
click at [212, 76] on input "a. Ayudan principalmente a calcular el valor financiero que aportará el proyect…" at bounding box center [212, 74] width 0 height 4
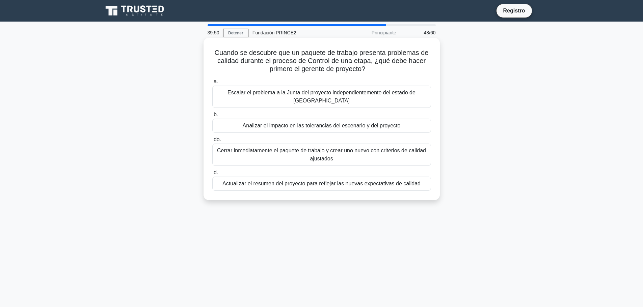
drag, startPoint x: 213, startPoint y: 53, endPoint x: 436, endPoint y: 192, distance: 262.9
click at [436, 192] on div "Cuando se descubre que un paquete de trabajo presenta problemas de calidad dura…" at bounding box center [322, 119] width 236 height 163
click at [364, 147] on font "Cerrar inmediatamente el paquete de trabajo y crear uno nuevo con criterios de …" at bounding box center [321, 155] width 213 height 16
click at [212, 142] on input "do. Cerrar inmediatamente el paquete de trabajo y crear uno nuevo con criterios…" at bounding box center [212, 140] width 0 height 4
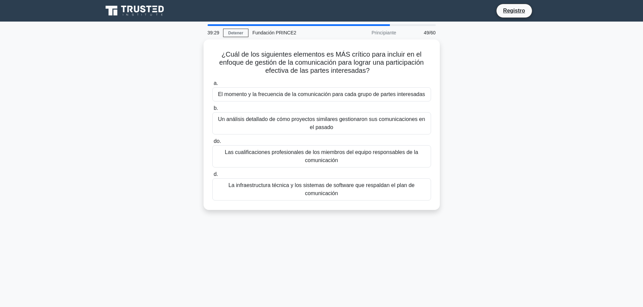
drag, startPoint x: 221, startPoint y: 53, endPoint x: 401, endPoint y: 217, distance: 243.5
click at [401, 217] on div "¿Cuál de los siguientes elementos es MÁS crítico para incluir en el enfoque de …" at bounding box center [321, 128] width 445 height 179
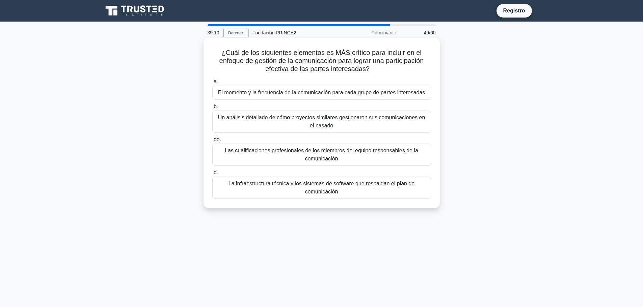
click at [308, 90] on font "El momento y la frecuencia de la comunicación para cada grupo de partes interes…" at bounding box center [321, 93] width 207 height 6
click at [212, 84] on input "a. El momento y la frecuencia de la comunicación para cada grupo de partes inte…" at bounding box center [212, 82] width 0 height 4
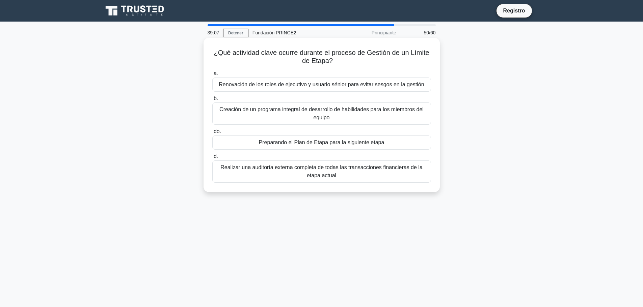
drag, startPoint x: 213, startPoint y: 53, endPoint x: 368, endPoint y: 178, distance: 199.3
click at [368, 178] on div "¿Qué actividad clave ocurre durante el proceso de Gestión de un Límite de Etapa…" at bounding box center [321, 114] width 231 height 149
click at [304, 86] on font "Renovación de los roles de ejecutivo y usuario sénior para evitar sesgos en la …" at bounding box center [321, 85] width 205 height 6
click at [212, 76] on input "a. Renovación de los roles de ejecutivo y usuario sénior para evitar sesgos en …" at bounding box center [212, 74] width 0 height 4
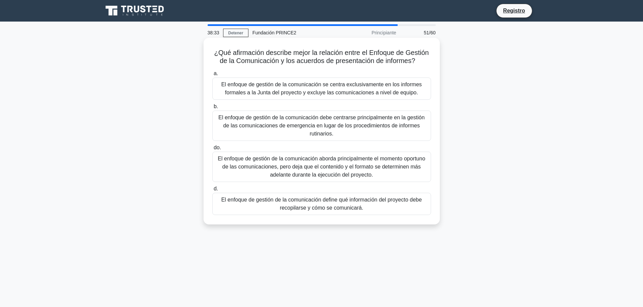
drag, startPoint x: 213, startPoint y: 52, endPoint x: 392, endPoint y: 209, distance: 237.7
click at [392, 209] on div "¿Qué afirmación describe mejor la relación entre el Enfoque de Gestión de la Co…" at bounding box center [321, 131] width 231 height 182
click at [318, 87] on font "El enfoque de gestión de la comunicación se centra exclusivamente en los inform…" at bounding box center [321, 89] width 200 height 14
click at [212, 76] on input "a. El enfoque de gestión de la comunicación se centra exclusivamente en los inf…" at bounding box center [212, 74] width 0 height 4
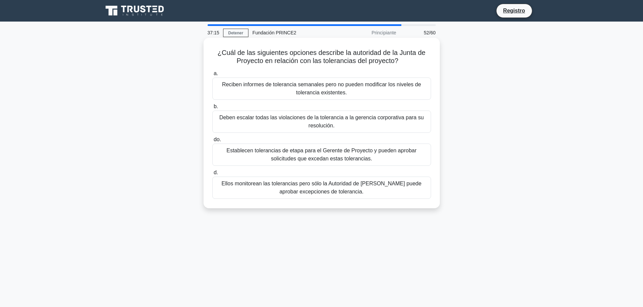
drag, startPoint x: 217, startPoint y: 54, endPoint x: 381, endPoint y: 194, distance: 215.7
click at [381, 194] on div "¿Cuál de las siguientes opciones describe la autoridad de la Junta de Proyecto …" at bounding box center [321, 122] width 231 height 165
click at [319, 122] on font "Deben escalar todas las violaciones de la tolerancia a la gerencia corporativa …" at bounding box center [321, 122] width 213 height 16
click at [212, 109] on input "b. Deben escalar todas las violaciones de la tolerancia a la gerencia corporati…" at bounding box center [212, 107] width 0 height 4
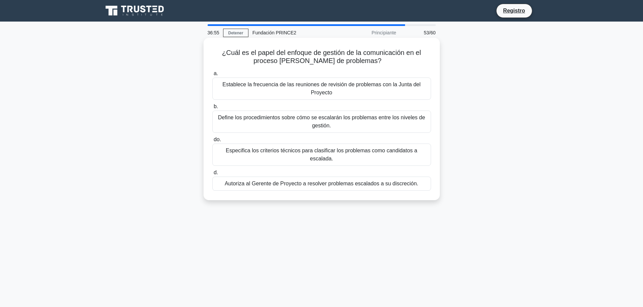
drag, startPoint x: 221, startPoint y: 56, endPoint x: 425, endPoint y: 184, distance: 240.6
click at [425, 184] on div "¿Cuál es el papel del enfoque de gestión de la comunicación en el proceso de es…" at bounding box center [321, 118] width 231 height 157
click at [360, 154] on font "Especifica los criterios técnicos para clasificar los problemas como candidatos…" at bounding box center [321, 155] width 191 height 14
click at [212, 142] on input "do. Especifica los criterios técnicos para clasificar los problemas como candid…" at bounding box center [212, 140] width 0 height 4
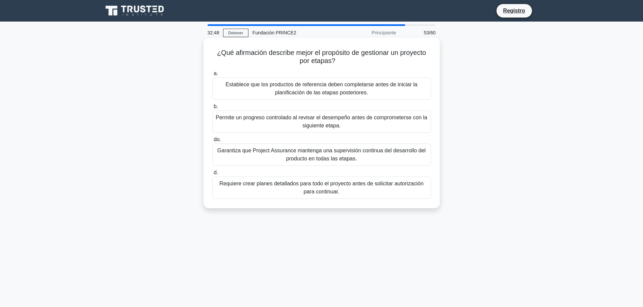
drag, startPoint x: 214, startPoint y: 51, endPoint x: 376, endPoint y: 200, distance: 220.0
click at [376, 200] on div "¿Qué afirmación describe mejor el propósito de gestionar un proyecto por etapas…" at bounding box center [321, 122] width 231 height 165
click at [308, 161] on font "Garantiza que Project Assurance mantenga una supervisión continua del desarroll…" at bounding box center [321, 155] width 208 height 14
click at [212, 142] on input "do. Garantiza que Project Assurance mantenga una supervisión continua del desar…" at bounding box center [212, 140] width 0 height 4
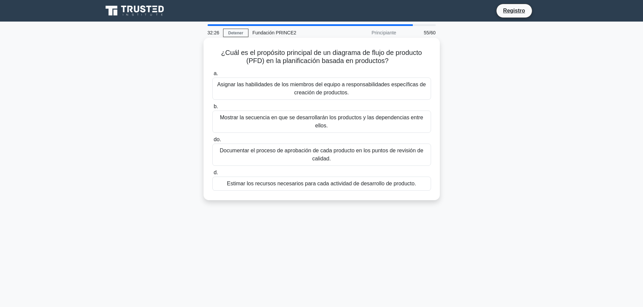
drag, startPoint x: 218, startPoint y: 53, endPoint x: 422, endPoint y: 183, distance: 241.3
click at [422, 183] on div "¿Cuál es el propósito principal de un diagrama de flujo de producto (PFD) en la…" at bounding box center [321, 118] width 231 height 157
click at [342, 188] on font "Estimar los recursos necesarios para cada actividad de desarrollo de producto." at bounding box center [321, 184] width 189 height 8
click at [212, 175] on input "d. Estimar los recursos necesarios para cada actividad de desarrollo de product…" at bounding box center [212, 173] width 0 height 4
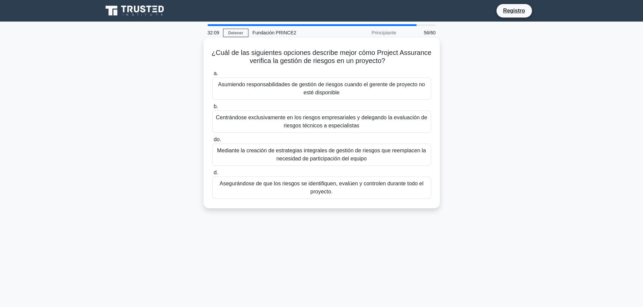
drag, startPoint x: 227, startPoint y: 53, endPoint x: 381, endPoint y: 191, distance: 206.5
click at [381, 191] on div "¿Cuál de las siguientes opciones describe mejor cómo Project Assurance verifica…" at bounding box center [321, 122] width 231 height 165
click at [358, 117] on font "Centrándose exclusivamente en los riesgos empresariales y delegando la evaluaci…" at bounding box center [321, 122] width 211 height 14
click at [212, 109] on input "b. Centrándose exclusivamente en los riesgos empresariales y delegando la evalu…" at bounding box center [212, 107] width 0 height 4
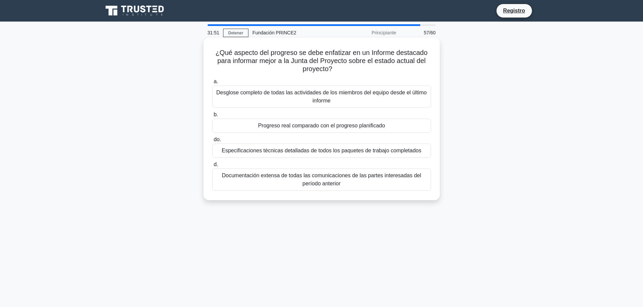
drag, startPoint x: 214, startPoint y: 52, endPoint x: 400, endPoint y: 195, distance: 234.3
click at [399, 195] on div "¿Qué aspecto del progreso se debe enfatizar en un Informe destacado para inform…" at bounding box center [321, 118] width 231 height 157
click at [305, 120] on div "Progreso real comparado con el progreso planificado" at bounding box center [321, 126] width 219 height 14
click at [212, 117] on input "b. Progreso real comparado con el progreso planificado" at bounding box center [212, 115] width 0 height 4
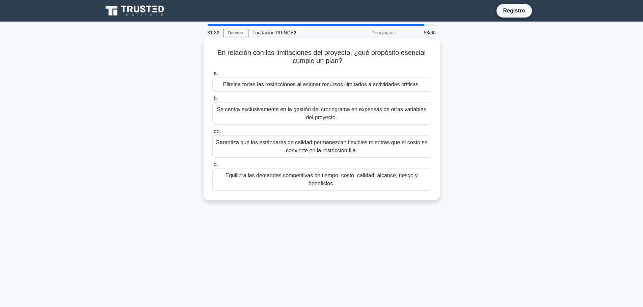
drag, startPoint x: 216, startPoint y: 53, endPoint x: 368, endPoint y: 185, distance: 201.4
click at [368, 185] on div "En relación con las limitaciones del proyecto, ¿qué propósito esencial cumple u…" at bounding box center [321, 118] width 231 height 157
click at [351, 113] on font "Se centra exclusivamente en la gestión del cronograma en expensas de otras vari…" at bounding box center [321, 114] width 209 height 14
click at [212, 101] on input "b. Se centra exclusivamente en la gestión del cronograma en expensas de otras v…" at bounding box center [212, 99] width 0 height 4
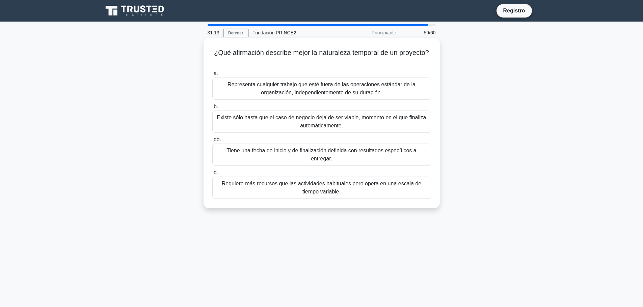
drag, startPoint x: 212, startPoint y: 53, endPoint x: 398, endPoint y: 194, distance: 233.2
click at [398, 194] on div "¿Qué afirmación describe mejor la naturaleza temporal de un proyecto? .spinner_…" at bounding box center [321, 122] width 231 height 165
click at [350, 93] on font "Representa cualquier trabajo que esté fuera de las operaciones estándar de la o…" at bounding box center [321, 89] width 188 height 14
click at [212, 76] on input "a. Representa cualquier trabajo que esté fuera de las operaciones estándar de l…" at bounding box center [212, 74] width 0 height 4
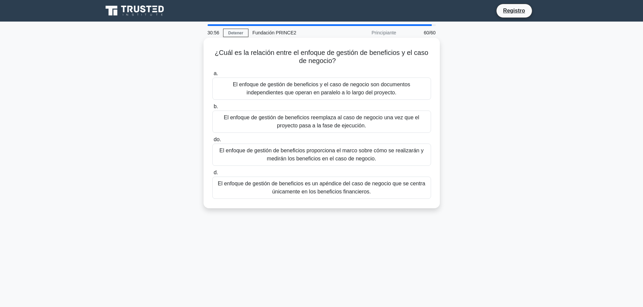
drag, startPoint x: 215, startPoint y: 53, endPoint x: 428, endPoint y: 205, distance: 261.6
click at [428, 205] on div "¿Cuál es la relación entre el enfoque de gestión de beneficios y el caso de neg…" at bounding box center [321, 122] width 231 height 165
click at [346, 85] on font "El enfoque de gestión de beneficios y el caso de negocio son documentos indepen…" at bounding box center [322, 89] width 178 height 14
click at [212, 76] on input "a. El enfoque de gestión de beneficios y el caso de negocio son documentos inde…" at bounding box center [212, 74] width 0 height 4
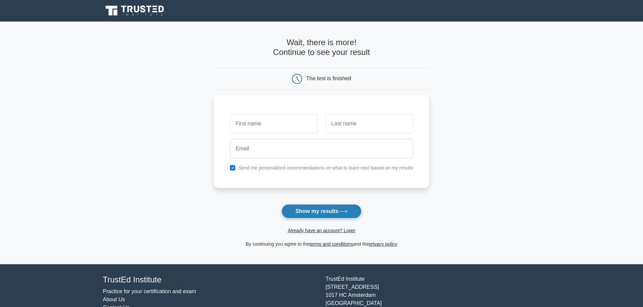
click at [328, 210] on button "Show my results" at bounding box center [321, 212] width 80 height 14
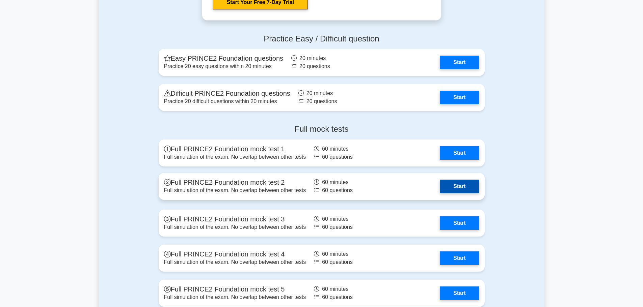
scroll to position [1026, 0]
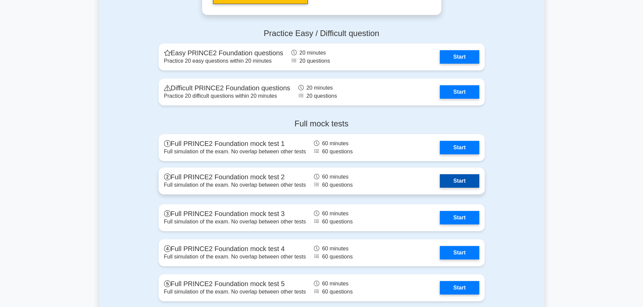
click at [455, 178] on link "Start" at bounding box center [459, 180] width 39 height 13
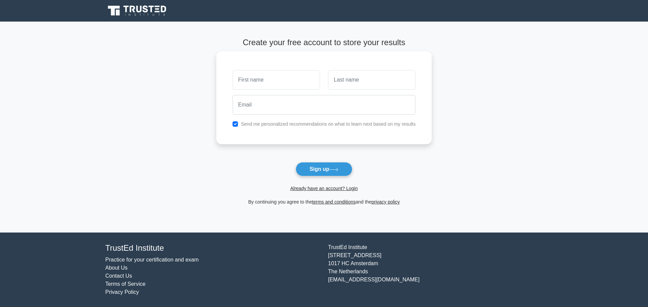
click at [284, 75] on input "text" at bounding box center [276, 80] width 87 height 20
type input "ddd"
click at [354, 85] on input "text" at bounding box center [371, 80] width 87 height 20
type input "ddd"
click at [293, 104] on input "email" at bounding box center [324, 105] width 183 height 20
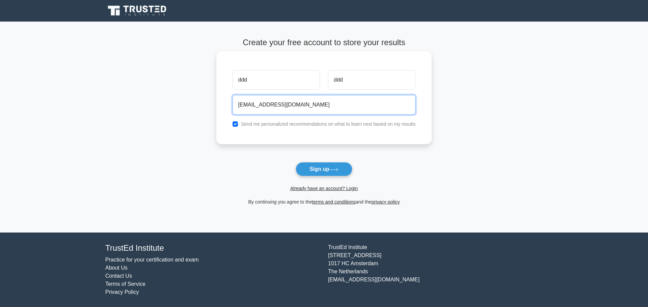
type input "dddd@yajpp.es"
click at [296, 162] on button "Sign up" at bounding box center [324, 169] width 57 height 14
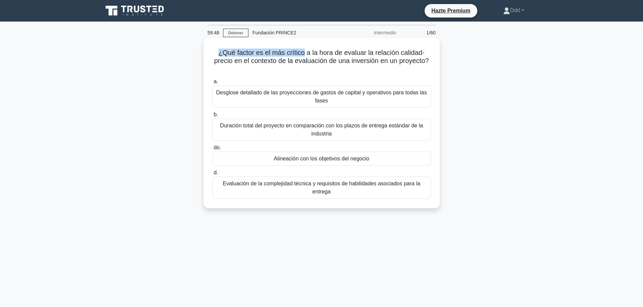
drag, startPoint x: 216, startPoint y: 52, endPoint x: 302, endPoint y: 54, distance: 86.1
click at [302, 54] on h5 "¿Qué factor es el más crítico a la hora de evaluar la relación calidad-precio e…" at bounding box center [322, 61] width 220 height 25
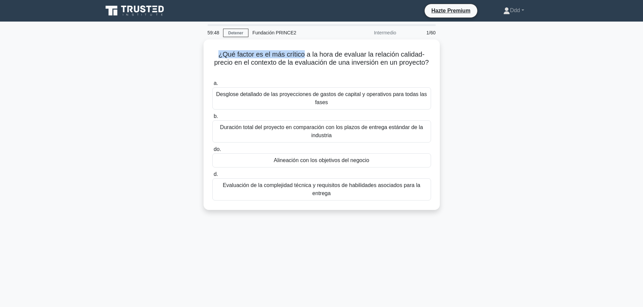
copy font "¿Qué factor es el más crítico"
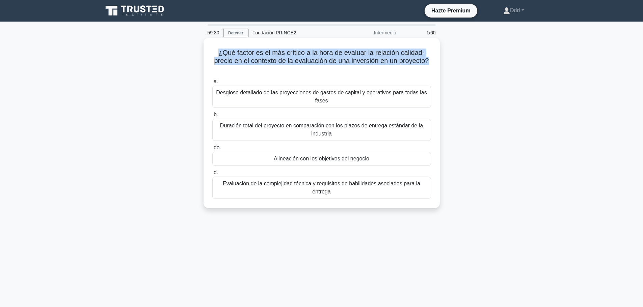
drag, startPoint x: 430, startPoint y: 60, endPoint x: 218, endPoint y: 55, distance: 212.7
click at [218, 55] on font "¿Qué factor es el más crítico a la hora de evaluar la relación calidad-precio e…" at bounding box center [321, 57] width 215 height 16
copy font "¿Qué factor es el más crítico a la hora de evaluar la relación calidad-precio e…"
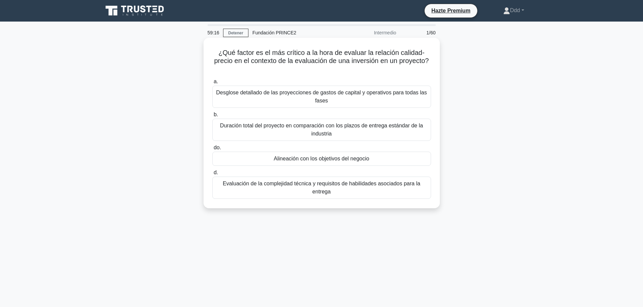
click at [245, 66] on h5 "¿Qué factor es el más crítico a la hora de evaluar la relación calidad-precio e…" at bounding box center [322, 61] width 220 height 25
drag, startPoint x: 218, startPoint y: 52, endPoint x: 436, endPoint y: 198, distance: 262.6
click at [436, 198] on div "¿Qué factor es el más crítico a la hora de evaluar la relación calidad-precio e…" at bounding box center [321, 122] width 231 height 165
copy div "¿Qué factor es el más crítico a la hora de evaluar la relación calidad-precio e…"
click at [296, 75] on div "¿Qué factor es el más crítico a la hora de evaluar la relación calidad-precio e…" at bounding box center [321, 122] width 231 height 165
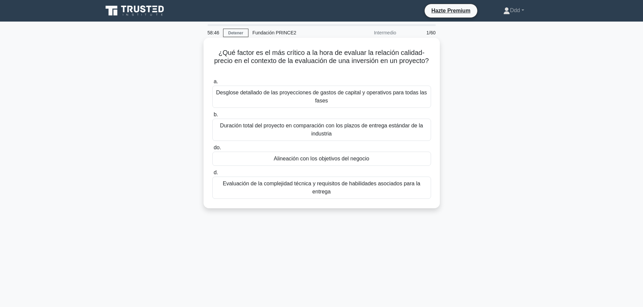
click at [297, 94] on font "Desglose detallado de las proyecciones de gastos de capital y operativos para t…" at bounding box center [321, 97] width 211 height 14
click at [212, 84] on input "a. Desglose detallado de las proyecciones de gastos de capital y operativos par…" at bounding box center [212, 82] width 0 height 4
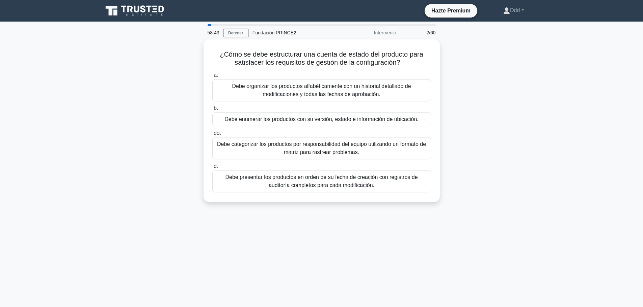
drag, startPoint x: 219, startPoint y: 52, endPoint x: 444, endPoint y: 190, distance: 264.4
click at [443, 190] on div "¿Cómo se debe estructurar una cuenta de estado del producto para satisfacer los…" at bounding box center [321, 124] width 445 height 171
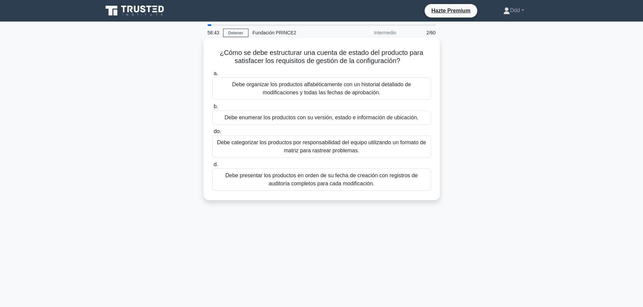
copy div "¿Cómo se debe estructurar una cuenta de estado del producto para satisfacer los…"
click at [345, 94] on font "Debe organizar los productos alfabéticamente con un historial detallado de modi…" at bounding box center [321, 89] width 179 height 14
click at [212, 76] on input "a. Debe organizar los productos alfabéticamente con un historial detallado de m…" at bounding box center [212, 74] width 0 height 4
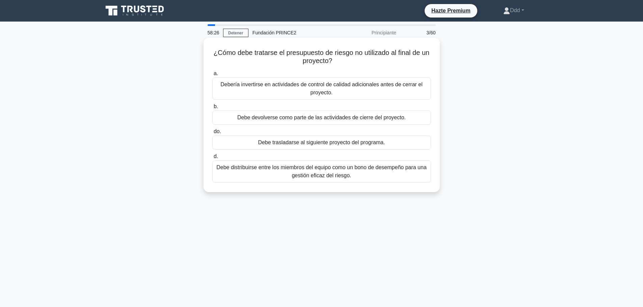
drag, startPoint x: 216, startPoint y: 53, endPoint x: 383, endPoint y: 192, distance: 217.8
click at [383, 192] on div "¿Cómo debe tratarse el presupuesto de riesgo no utilizado al final de un proyec…" at bounding box center [322, 115] width 236 height 155
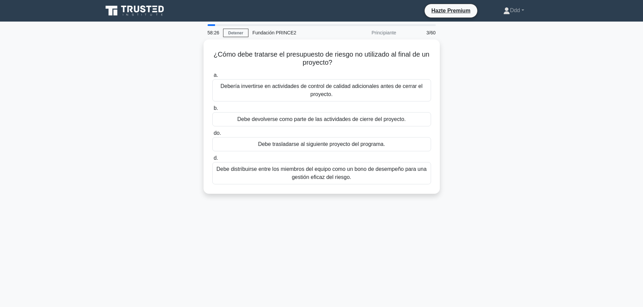
copy div "¿Cómo debe tratarse el presupuesto de riesgo no utilizado al final de un proyec…"
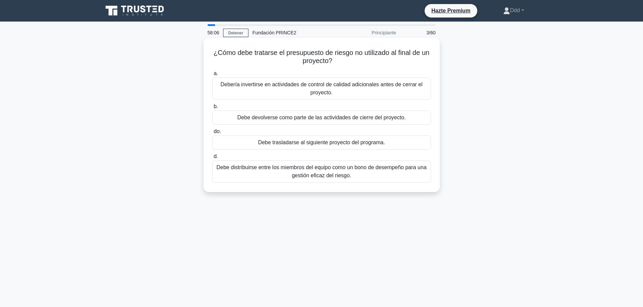
click at [384, 118] on font "Debe devolverse como parte de las actividades de cierre del proyecto." at bounding box center [321, 118] width 168 height 6
click at [212, 109] on input "b. Debe devolverse como parte de las actividades de cierre del proyecto." at bounding box center [212, 107] width 0 height 4
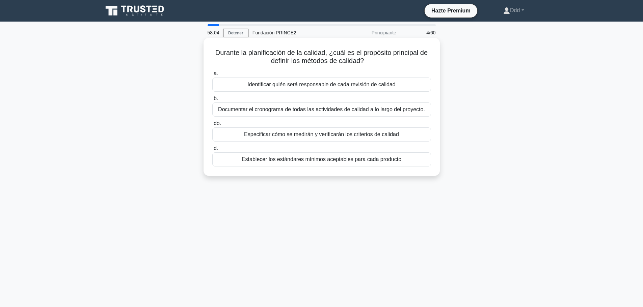
drag, startPoint x: 214, startPoint y: 52, endPoint x: 410, endPoint y: 173, distance: 230.5
click at [410, 175] on div "Durante la planificación de la calidad, ¿cuál es el propósito principal de defi…" at bounding box center [322, 107] width 236 height 138
copy div "Durante la planificación de la calidad, ¿cuál es el propósito principal de defi…"
click at [378, 84] on font "Identificar quién será responsable de cada revisión de calidad" at bounding box center [321, 85] width 148 height 6
click at [212, 76] on input "a. Identificar quién será responsable de cada revisión de calidad" at bounding box center [212, 74] width 0 height 4
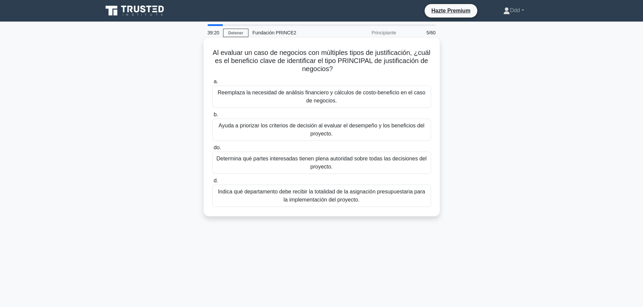
drag, startPoint x: 220, startPoint y: 53, endPoint x: 399, endPoint y: 205, distance: 234.9
click at [399, 205] on div "Al evaluar un caso de negocios con múltiples tipos de justificación, ¿cuál es e…" at bounding box center [321, 126] width 231 height 173
copy div "Al evaluar un caso de negocios con múltiples tipos de justificación, ¿cuál es e…"
click at [392, 97] on font "Reemplaza la necesidad de análisis financiero y cálculos de costo-beneficio en …" at bounding box center [321, 97] width 213 height 16
click at [212, 84] on input "a. Reemplaza la necesidad de análisis financiero y cálculos de costo-beneficio …" at bounding box center [212, 82] width 0 height 4
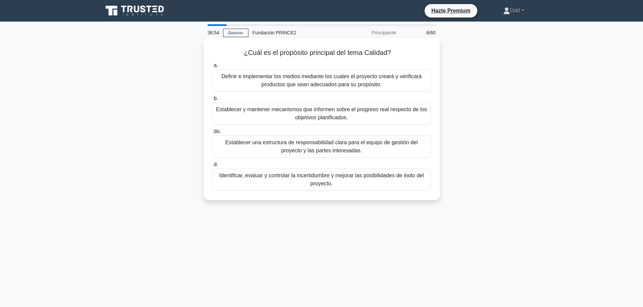
drag, startPoint x: 243, startPoint y: 53, endPoint x: 410, endPoint y: 185, distance: 213.2
click at [409, 187] on div "¿Cuál es el propósito principal del tema Calidad? .spinner_0XTQ{transform-origi…" at bounding box center [321, 118] width 231 height 157
copy div "¿Cuál es el propósito principal del tema Calidad? .spinner_0XTQ{transform-origi…"
click at [314, 78] on font "Definir e implementar los medios mediante los cuales el proyecto creará y verif…" at bounding box center [321, 81] width 200 height 14
click at [212, 68] on input "a. Definir e implementar los medios mediante los cuales el proyecto creará y ve…" at bounding box center [212, 65] width 0 height 4
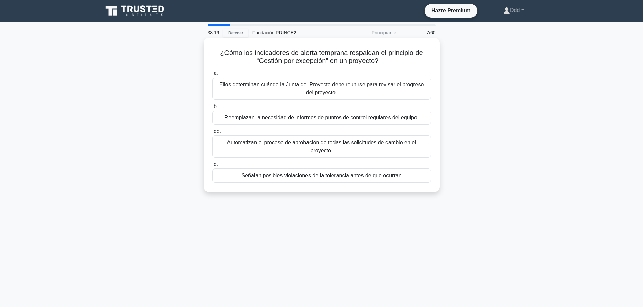
drag, startPoint x: 218, startPoint y: 53, endPoint x: 414, endPoint y: 181, distance: 233.6
click at [410, 174] on div "¿Cómo los indicadores de alerta temprana respaldan el principio de “Gestión por…" at bounding box center [321, 114] width 231 height 149
copy div "¿Cómo los indicadores de alerta temprana respaldan el principio de “Gestión por…"
click at [373, 89] on font "Ellos determinan cuándo la Junta del Proyecto debe reunirse para revisar el pro…" at bounding box center [321, 89] width 213 height 16
click at [212, 76] on input "a. Ellos determinan cuándo la Junta del Proyecto debe reunirse para revisar el …" at bounding box center [212, 74] width 0 height 4
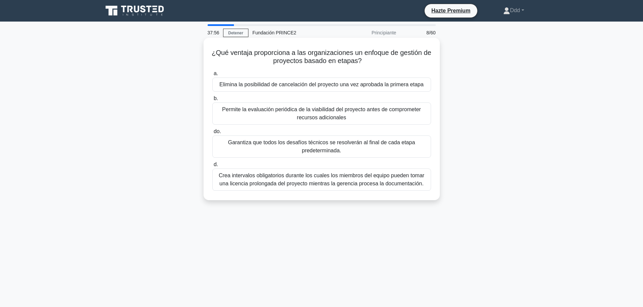
drag, startPoint x: 215, startPoint y: 53, endPoint x: 425, endPoint y: 190, distance: 250.7
click at [425, 190] on div "¿Qué ventaja proporciona a las organizaciones un enfoque de gestión de proyecto…" at bounding box center [321, 118] width 231 height 157
copy div "¿Qué ventaja proporciona a las organizaciones un enfoque de gestión de proyecto…"
click at [343, 80] on div "Elimina la posibilidad de cancelación del proyecto una vez aprobada la primera …" at bounding box center [321, 85] width 219 height 14
click at [212, 76] on input "a. Elimina la posibilidad de cancelación del proyecto una vez aprobada la prime…" at bounding box center [212, 74] width 0 height 4
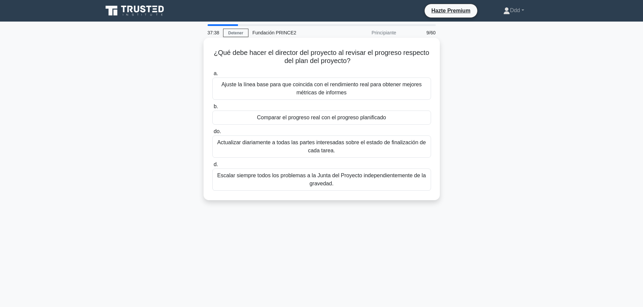
drag, startPoint x: 212, startPoint y: 52, endPoint x: 389, endPoint y: 189, distance: 224.0
click at [389, 189] on div "¿Qué debe hacer el director del proyecto al revisar el progreso respecto del pl…" at bounding box center [321, 118] width 231 height 157
click at [330, 117] on font "Comparar el progreso real con el progreso planificado" at bounding box center [321, 118] width 129 height 6
click at [212, 109] on input "b. Comparar el progreso real con el progreso planificado" at bounding box center [212, 107] width 0 height 4
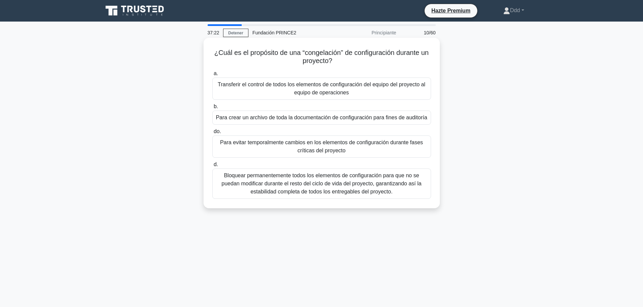
drag, startPoint x: 213, startPoint y: 53, endPoint x: 406, endPoint y: 203, distance: 244.6
click at [406, 203] on div "¿Cuál es el propósito de una “congelación” de configuración durante un proyecto…" at bounding box center [321, 122] width 231 height 165
click at [367, 120] on font "Para crear un archivo de toda la documentación de configuración para fines de a…" at bounding box center [321, 118] width 211 height 6
click at [212, 109] on input "b. Para crear un archivo de toda la documentación de configuración para fines d…" at bounding box center [212, 107] width 0 height 4
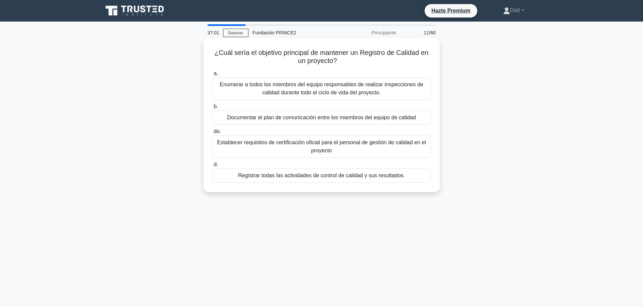
drag, startPoint x: 214, startPoint y: 52, endPoint x: 415, endPoint y: 187, distance: 242.0
click at [415, 187] on div "¿Cuál sería el objetivo principal de mantener un Registro de Calidad en un proy…" at bounding box center [321, 114] width 231 height 149
click at [355, 118] on font "Documentar el plan de comunicación entre los miembros del equipo de calidad" at bounding box center [321, 118] width 189 height 6
click at [212, 109] on input "b. Documentar el plan de comunicación entre los miembros del equipo de calidad" at bounding box center [212, 107] width 0 height 4
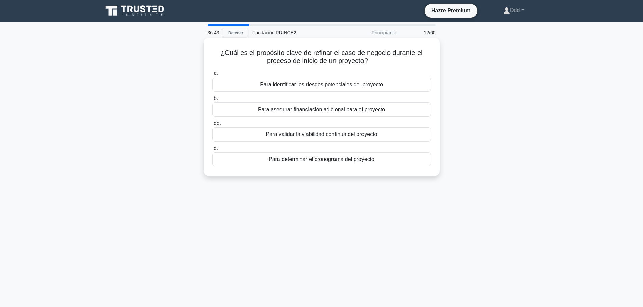
drag, startPoint x: 220, startPoint y: 55, endPoint x: 407, endPoint y: 168, distance: 218.7
click at [407, 168] on div "¿Cuál es el propósito clave de refinar el caso de negocio durante el proceso de…" at bounding box center [321, 106] width 231 height 133
click at [360, 82] on font "Para identificar los riesgos potenciales del proyecto" at bounding box center [321, 85] width 123 height 6
click at [212, 76] on input "a. Para identificar los riesgos potenciales del proyecto" at bounding box center [212, 74] width 0 height 4
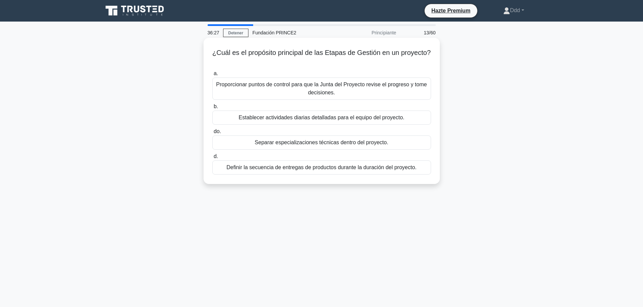
click at [211, 51] on div "¿Cuál es el propósito principal de las Etapas de Gestión en un proyecto? .spinn…" at bounding box center [321, 110] width 231 height 141
drag, startPoint x: 212, startPoint y: 51, endPoint x: 439, endPoint y: 173, distance: 258.2
click at [439, 173] on div "¿Cuál es el propósito principal de las Etapas de Gestión en un proyecto? .spinn…" at bounding box center [322, 111] width 236 height 146
click at [373, 120] on font "Establecer actividades diarias detalladas para el equipo del proyecto." at bounding box center [322, 118] width 166 height 6
click at [212, 109] on input "b. Establecer actividades diarias detalladas para el equipo del proyecto." at bounding box center [212, 107] width 0 height 4
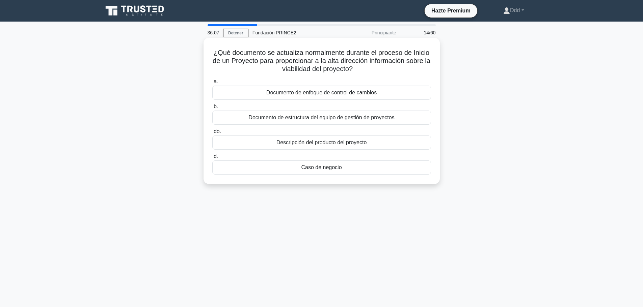
drag, startPoint x: 211, startPoint y: 52, endPoint x: 375, endPoint y: 177, distance: 206.3
click at [375, 177] on div "¿Qué documento se actualiza normalmente durante el proceso de Inicio de un Proy…" at bounding box center [321, 110] width 231 height 141
click at [340, 96] on font "Documento de enfoque de control de cambios" at bounding box center [321, 93] width 110 height 6
click at [212, 84] on input "a. Documento de enfoque de control de cambios" at bounding box center [212, 82] width 0 height 4
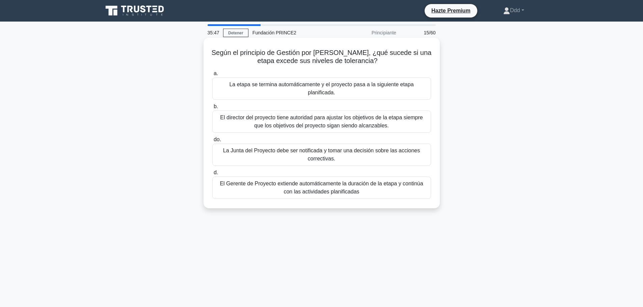
drag, startPoint x: 220, startPoint y: 52, endPoint x: 373, endPoint y: 191, distance: 206.9
click at [373, 191] on div "Según el principio de Gestión por Etapas, ¿qué sucede si una etapa excede sus n…" at bounding box center [321, 122] width 231 height 165
click at [331, 87] on font "La etapa se termina automáticamente y el proyecto pasa a la siguiente etapa pla…" at bounding box center [321, 89] width 184 height 14
click at [212, 76] on input "a. La etapa se termina automáticamente y el proyecto pasa a la siguiente etapa …" at bounding box center [212, 74] width 0 height 4
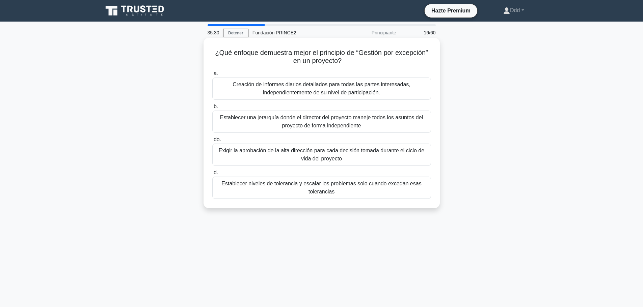
drag, startPoint x: 212, startPoint y: 53, endPoint x: 351, endPoint y: 190, distance: 195.4
click at [351, 190] on div "¿Qué enfoque demuestra mejor el principio de “Gestión por excepción” en un proy…" at bounding box center [321, 122] width 231 height 165
click at [332, 89] on font "Creación de informes diarios detallados para todas las partes interesadas, inde…" at bounding box center [322, 89] width 178 height 14
click at [212, 76] on input "a. Creación de informes diarios detallados para todas las partes interesadas, i…" at bounding box center [212, 74] width 0 height 4
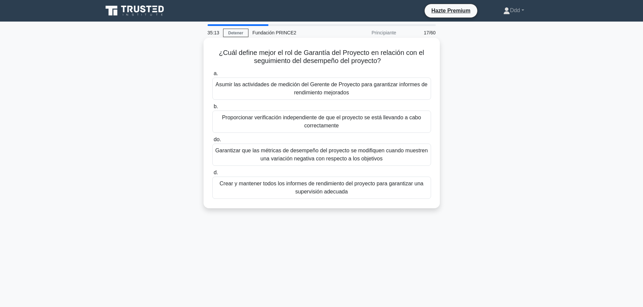
drag, startPoint x: 218, startPoint y: 53, endPoint x: 382, endPoint y: 195, distance: 217.4
click at [381, 195] on div "¿Cuál define mejor el rol de Garantía del Proyecto en relación con el seguimien…" at bounding box center [321, 122] width 231 height 165
click at [414, 129] on font "Proporcionar verificación independiente de que el proyecto se está llevando a c…" at bounding box center [321, 122] width 213 height 16
click at [212, 109] on input "b. Proporcionar verificación independiente de que el proyecto se está llevando …" at bounding box center [212, 107] width 0 height 4
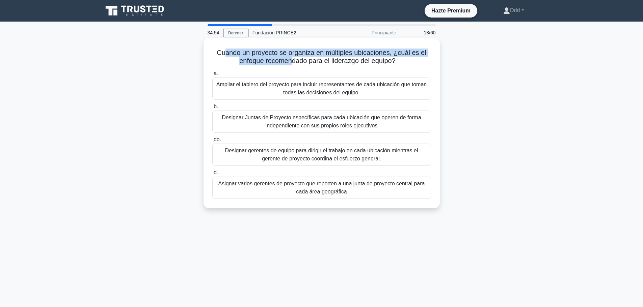
drag, startPoint x: 223, startPoint y: 53, endPoint x: 292, endPoint y: 63, distance: 69.9
click at [292, 63] on font "Cuando un proyecto se organiza en múltiples ubicaciones, ¿cuál es el enfoque re…" at bounding box center [321, 57] width 209 height 16
drag, startPoint x: 217, startPoint y: 51, endPoint x: 424, endPoint y: 194, distance: 252.3
click at [423, 196] on div "Cuando un proyecto se organiza en múltiples ubicaciones, ¿cuál es el enfoque re…" at bounding box center [321, 122] width 231 height 165
click at [342, 124] on font "Designar Juntas de Proyecto específicas para cada ubicación que operen de forma…" at bounding box center [321, 122] width 199 height 14
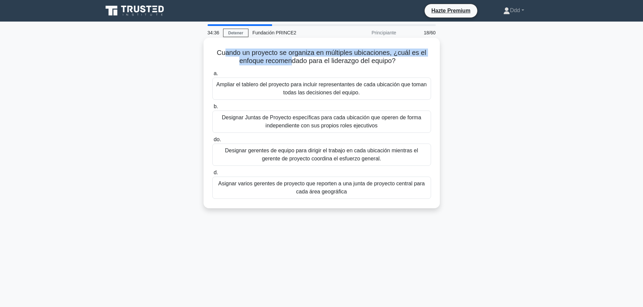
click at [212, 109] on input "b. Designar Juntas de Proyecto específicas para cada ubicación que operen de fo…" at bounding box center [212, 107] width 0 height 4
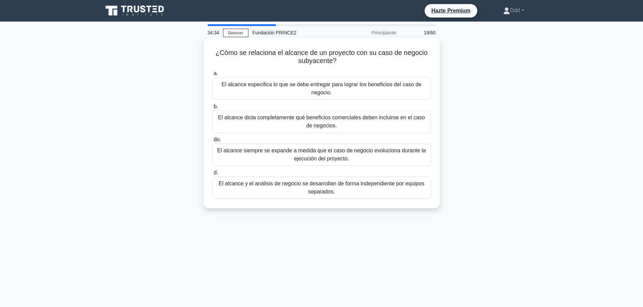
drag, startPoint x: 216, startPoint y: 52, endPoint x: 343, endPoint y: 184, distance: 182.8
click at [356, 193] on div "¿Cómo se relaciona el alcance de un proyecto con su caso de negocio subyacente?…" at bounding box center [321, 122] width 231 height 165
click at [361, 157] on font "El alcance siempre se expande a medida que el caso de negocio evoluciona durant…" at bounding box center [321, 155] width 213 height 16
click at [212, 142] on input "do. El alcance siempre se expande a medida que el caso de negocio evoluciona du…" at bounding box center [212, 140] width 0 height 4
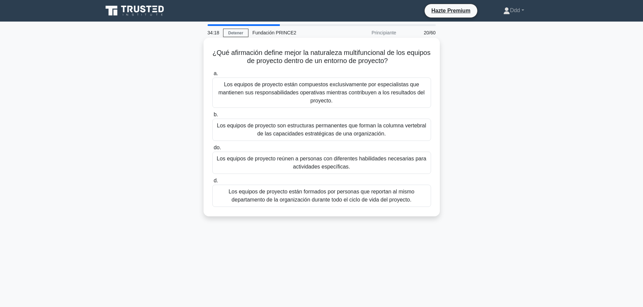
drag, startPoint x: 223, startPoint y: 52, endPoint x: 423, endPoint y: 204, distance: 251.9
click at [424, 207] on div "¿Qué afirmación define mejor la naturaleza multifuncional de los equipos de pro…" at bounding box center [321, 126] width 231 height 173
click at [367, 84] on font "Los equipos de proyecto están compuestos exclusivamente por especialistas que m…" at bounding box center [321, 93] width 206 height 22
click at [212, 76] on input "a. Los equipos de proyecto están compuestos exclusivamente por especialistas qu…" at bounding box center [212, 74] width 0 height 4
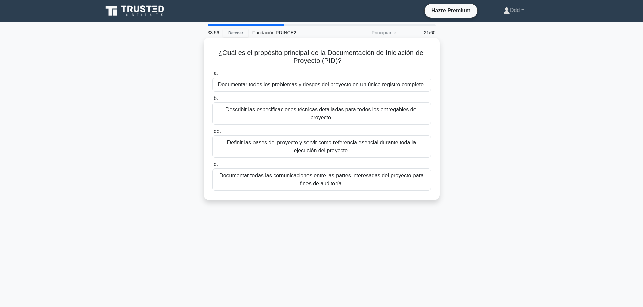
drag, startPoint x: 217, startPoint y: 51, endPoint x: 406, endPoint y: 175, distance: 226.6
click at [406, 175] on div "¿Cuál es el propósito principal de la Documentación de Iniciación del Proyecto …" at bounding box center [321, 118] width 231 height 157
click at [321, 174] on font "Documentar todas las comunicaciones entre las partes interesadas del proyecto p…" at bounding box center [321, 180] width 204 height 14
click at [212, 167] on input "d. Documentar todas las comunicaciones entre las partes interesadas del proyect…" at bounding box center [212, 165] width 0 height 4
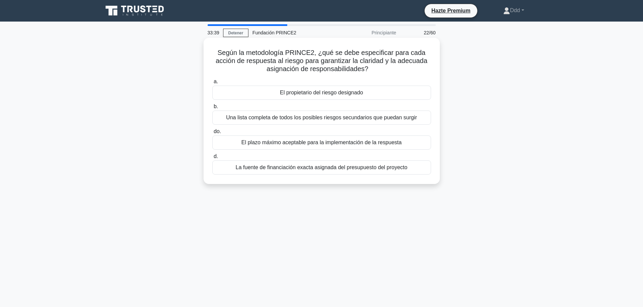
drag, startPoint x: 409, startPoint y: 171, endPoint x: 220, endPoint y: 51, distance: 223.9
click at [220, 51] on div "Según la metodología PRINCE2, ¿qué se debe especificar para cada acción de resp…" at bounding box center [321, 110] width 231 height 141
click at [313, 91] on font "El propietario del riesgo designado" at bounding box center [321, 93] width 83 height 6
click at [212, 84] on input "a. El propietario del riesgo designado" at bounding box center [212, 82] width 0 height 4
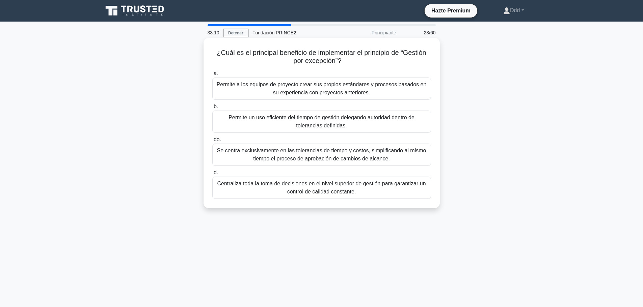
drag, startPoint x: 214, startPoint y: 52, endPoint x: 396, endPoint y: 207, distance: 238.7
click at [396, 207] on div "¿Cuál es el principal beneficio de implementar el principio de “Gestión por exc…" at bounding box center [322, 123] width 236 height 171
click at [356, 92] on font "Permite a los equipos de proyecto crear sus propios estándares y procesos basad…" at bounding box center [322, 89] width 210 height 14
click at [212, 76] on input "a. Permite a los equipos de proyecto crear sus propios estándares y procesos ba…" at bounding box center [212, 74] width 0 height 4
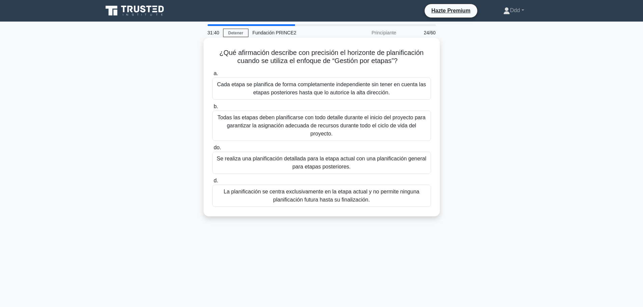
drag, startPoint x: 217, startPoint y: 52, endPoint x: 385, endPoint y: 191, distance: 218.6
click at [385, 191] on div "¿Qué afirmación describe con precisión el horizonte de planificación cuando se …" at bounding box center [321, 126] width 231 height 173
click at [292, 93] on font "Cada etapa se planifica de forma completamente independiente sin tener en cuent…" at bounding box center [321, 89] width 209 height 14
click at [212, 76] on input "a. Cada etapa se planifica de forma completamente independiente sin tener en cu…" at bounding box center [212, 74] width 0 height 4
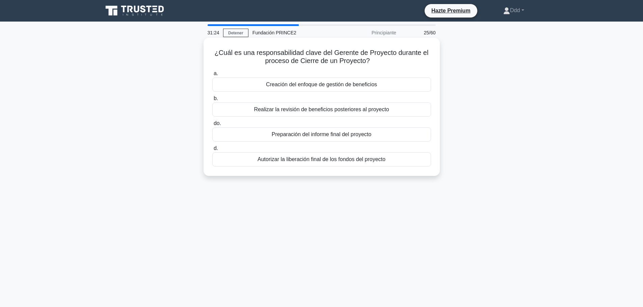
drag, startPoint x: 215, startPoint y: 52, endPoint x: 389, endPoint y: 159, distance: 204.1
click at [389, 159] on div "¿Cuál es una responsabilidad clave del Gerente de Proyecto durante el proceso d…" at bounding box center [321, 106] width 231 height 133
click at [377, 85] on font "Creación del enfoque de gestión de beneficios" at bounding box center [321, 85] width 111 height 6
click at [212, 76] on input "a. Creación del enfoque de gestión de beneficios" at bounding box center [212, 74] width 0 height 4
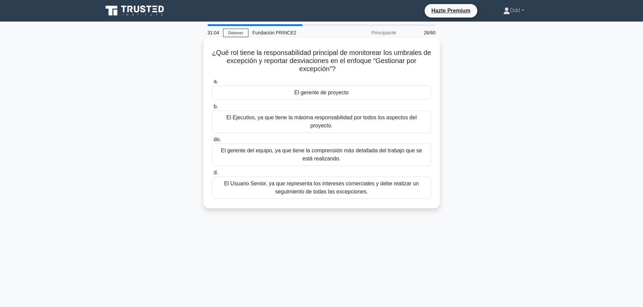
drag, startPoint x: 214, startPoint y: 52, endPoint x: 373, endPoint y: 196, distance: 214.5
click at [373, 196] on div "¿Qué rol tiene la responsabilidad principal de monitorear los umbrales de excep…" at bounding box center [321, 122] width 231 height 165
click at [331, 148] on font "El gerente del equipo, ya que tiene la comprensión más detallada del trabajo qu…" at bounding box center [321, 155] width 201 height 14
click at [212, 142] on input "do. El gerente del equipo, ya que tiene la comprensión más detallada del trabaj…" at bounding box center [212, 140] width 0 height 4
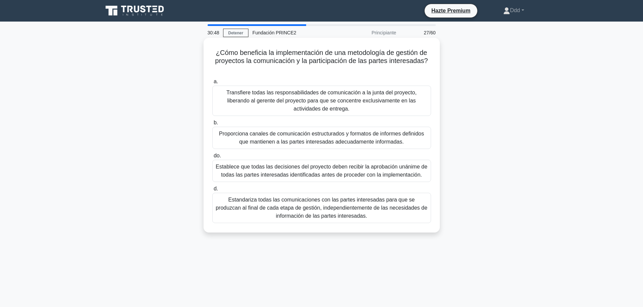
drag, startPoint x: 213, startPoint y: 52, endPoint x: 379, endPoint y: 216, distance: 233.4
click at [379, 216] on div "¿Cómo beneficia la implementación de una metodología de gestión de proyectos la…" at bounding box center [321, 135] width 231 height 190
click at [259, 102] on font "Transfiere todas las responsabilidades de comunicación a la junta del proyecto,…" at bounding box center [321, 101] width 190 height 22
click at [212, 84] on input "a. Transfiere todas las responsabilidades de comunicación a la junta del proyec…" at bounding box center [212, 82] width 0 height 4
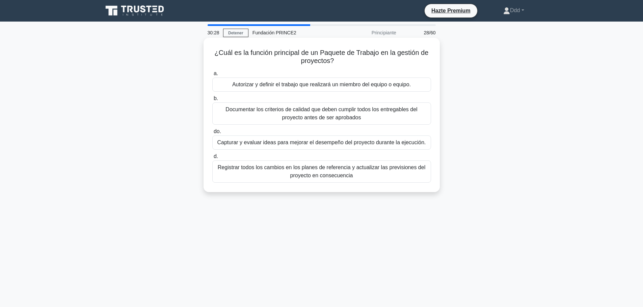
drag, startPoint x: 213, startPoint y: 53, endPoint x: 368, endPoint y: 187, distance: 205.3
click at [368, 187] on div "¿Cuál es la función principal de un Paquete de Trabajo en la gestión de proyect…" at bounding box center [321, 114] width 231 height 149
click at [314, 86] on font "Autorizar y definir el trabajo que realizará un miembro del equipo o equipo." at bounding box center [321, 85] width 179 height 6
click at [212, 76] on input "a. Autorizar y definir el trabajo que realizará un miembro del equipo o equipo." at bounding box center [212, 74] width 0 height 4
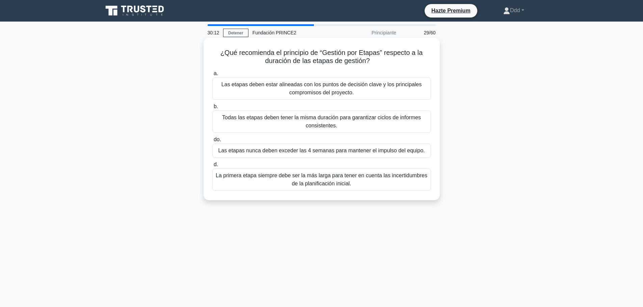
click at [223, 54] on font "¿Qué recomienda el principio de “Gestión por Etapas” respecto a la duración de …" at bounding box center [321, 57] width 202 height 16
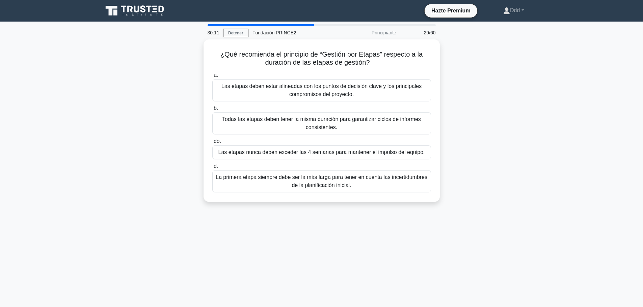
drag, startPoint x: 220, startPoint y: 54, endPoint x: 390, endPoint y: 204, distance: 227.4
click at [366, 201] on div "¿Qué recomienda el principio de “Gestión por Etapas” respecto a la duración de …" at bounding box center [322, 120] width 236 height 163
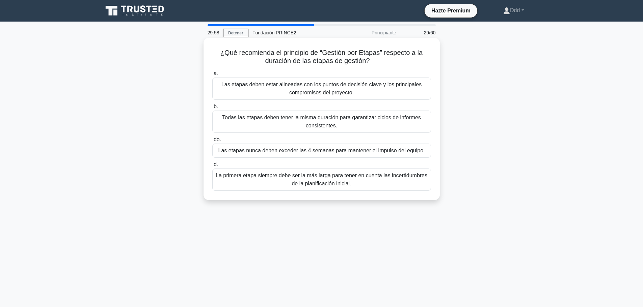
click at [259, 93] on font "Las etapas deben estar alineadas con los puntos de decisión clave y los princip…" at bounding box center [321, 89] width 213 height 16
click at [212, 76] on input "a. Las etapas deben estar alineadas con los puntos de decisión clave y los prin…" at bounding box center [212, 74] width 0 height 4
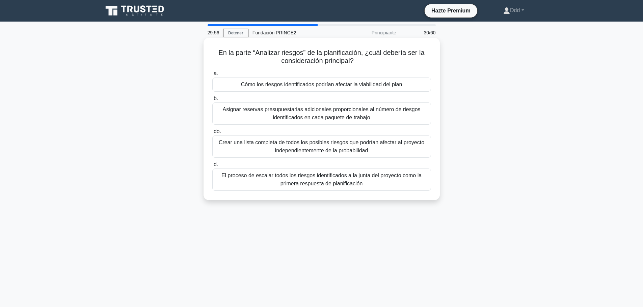
drag, startPoint x: 219, startPoint y: 52, endPoint x: 386, endPoint y: 193, distance: 219.1
click at [386, 193] on div "En la parte “Analizar riesgos” de la planificación, ¿cuál debería ser la consid…" at bounding box center [321, 118] width 231 height 157
click at [319, 81] on font "Cómo los riesgos identificados podrían afectar la viabilidad del plan" at bounding box center [321, 85] width 161 height 8
click at [212, 76] on input "a. Cómo los riesgos identificados podrían afectar la viabilidad del plan" at bounding box center [212, 74] width 0 height 4
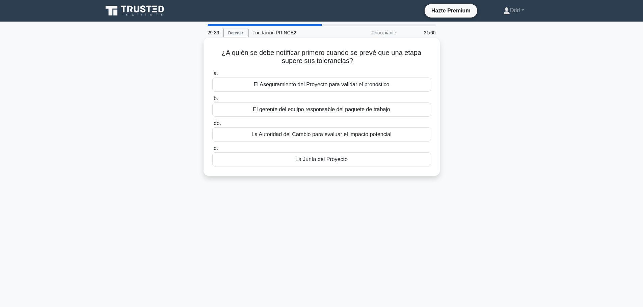
drag, startPoint x: 219, startPoint y: 51, endPoint x: 373, endPoint y: 175, distance: 197.7
click at [373, 175] on div "¿A quién se debe notificar primero cuando se prevé que una etapa supere sus tol…" at bounding box center [322, 107] width 236 height 138
click at [311, 81] on div "El Aseguramiento del Proyecto para validar el pronóstico" at bounding box center [321, 85] width 219 height 14
click at [212, 76] on input "a. El Aseguramiento del Proyecto para validar el pronóstico" at bounding box center [212, 74] width 0 height 4
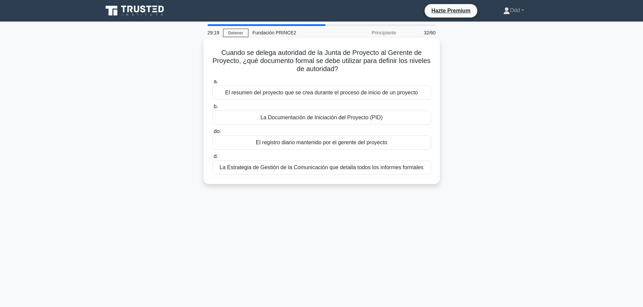
drag, startPoint x: 221, startPoint y: 51, endPoint x: 438, endPoint y: 175, distance: 250.3
click at [438, 175] on div "Cuando se delega autoridad de la Junta de Proyecto al Gerente de Proyecto, ¿qué…" at bounding box center [322, 111] width 236 height 146
click at [265, 120] on font "La Documentación de Iniciación del Proyecto (PID)" at bounding box center [322, 118] width 122 height 6
click at [212, 109] on input "b. La Documentación de Iniciación del Proyecto (PID)" at bounding box center [212, 107] width 0 height 4
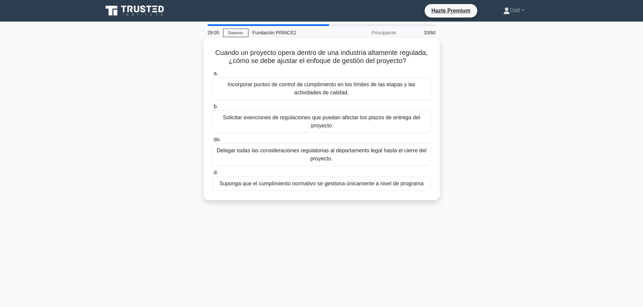
drag, startPoint x: 212, startPoint y: 52, endPoint x: 432, endPoint y: 183, distance: 255.4
click at [432, 183] on div "Cuando un proyecto opera dentro de una industria altamente regulada, ¿cómo se d…" at bounding box center [321, 118] width 231 height 157
click at [365, 97] on font "Incorporar puntos de control de cumplimiento en los límites de las etapas y las…" at bounding box center [321, 89] width 213 height 16
click at [212, 76] on input "a. Incorporar puntos de control de cumplimiento en los límites de las etapas y …" at bounding box center [212, 74] width 0 height 4
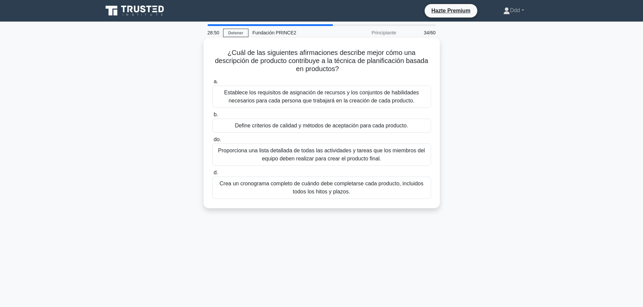
drag, startPoint x: 226, startPoint y: 51, endPoint x: 400, endPoint y: 192, distance: 223.4
click at [400, 192] on div "¿Cuál de las siguientes afirmaciones describe mejor cómo una descripción de pro…" at bounding box center [321, 122] width 231 height 165
click at [337, 102] on font "Establece los requisitos de asignación de recursos y los conjuntos de habilidad…" at bounding box center [321, 97] width 195 height 14
click at [212, 84] on input "a. Establece los requisitos de asignación de recursos y los conjuntos de habili…" at bounding box center [212, 82] width 0 height 4
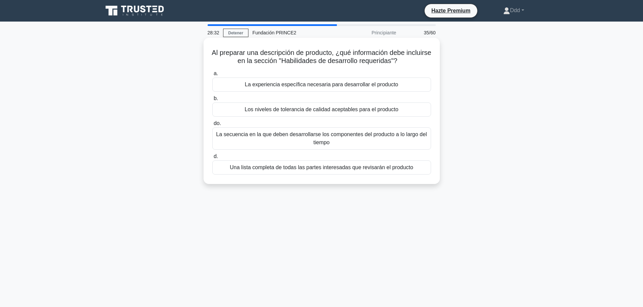
drag, startPoint x: 222, startPoint y: 52, endPoint x: 423, endPoint y: 173, distance: 234.9
click at [423, 173] on div "Al preparar una descripción de producto, ¿qué información debe incluirse en la …" at bounding box center [321, 110] width 231 height 141
click at [349, 81] on font "La experiencia específica necesaria para desarrollar el producto" at bounding box center [321, 85] width 153 height 8
click at [212, 76] on input "a. La experiencia específica necesaria para desarrollar el producto" at bounding box center [212, 74] width 0 height 4
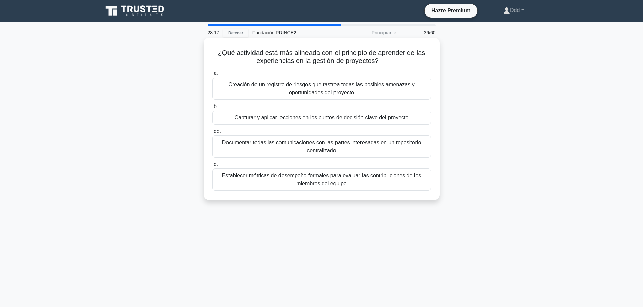
drag, startPoint x: 218, startPoint y: 53, endPoint x: 373, endPoint y: 185, distance: 203.3
click at [365, 183] on div "¿Qué actividad está más alineada con el principio de aprender de las experienci…" at bounding box center [321, 118] width 231 height 157
click at [250, 118] on font "Capturar y aplicar lecciones en los puntos de decisión clave del proyecto" at bounding box center [322, 118] width 174 height 6
click at [212, 109] on input "b. Capturar y aplicar lecciones en los puntos de decisión clave del proyecto" at bounding box center [212, 107] width 0 height 4
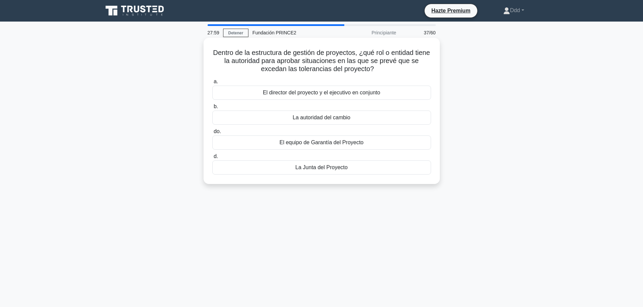
drag, startPoint x: 218, startPoint y: 52, endPoint x: 358, endPoint y: 171, distance: 184.1
click at [358, 171] on div "Dentro de la estructura de gestión de proyectos, ¿qué rol o entidad tiene la au…" at bounding box center [321, 110] width 231 height 141
click at [364, 94] on font "El director del proyecto y el ejecutivo en conjunto" at bounding box center [321, 93] width 117 height 6
click at [212, 84] on input "a. El director del proyecto y el ejecutivo en conjunto" at bounding box center [212, 82] width 0 height 4
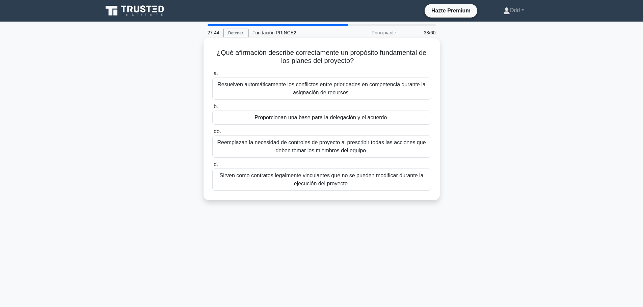
drag, startPoint x: 213, startPoint y: 52, endPoint x: 374, endPoint y: 184, distance: 207.6
click at [374, 184] on div "¿Qué afirmación describe correctamente un propósito fundamental de los planes d…" at bounding box center [321, 118] width 231 height 157
click at [349, 124] on div "Proporcionan una base para la delegación y el acuerdo." at bounding box center [321, 118] width 219 height 14
click at [212, 109] on input "b. Proporcionan una base para la delegación y el acuerdo." at bounding box center [212, 107] width 0 height 4
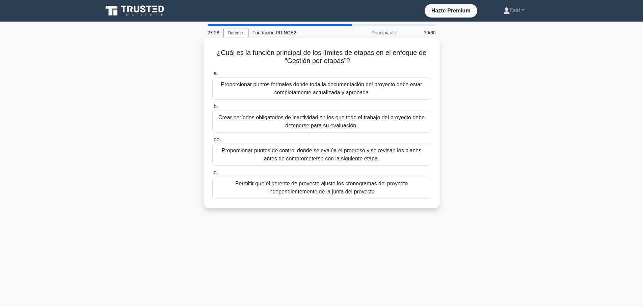
drag, startPoint x: 216, startPoint y: 52, endPoint x: 385, endPoint y: 192, distance: 219.6
click at [385, 192] on div "¿Cuál es la función principal de los límites de etapas en el enfoque de “Gestió…" at bounding box center [321, 122] width 231 height 165
click at [342, 89] on font "Proporcionar puntos formales donde toda la documentación del proyecto debe esta…" at bounding box center [321, 89] width 213 height 16
click at [212, 76] on input "a. Proporcionar puntos formales donde toda la documentación del proyecto debe e…" at bounding box center [212, 74] width 0 height 4
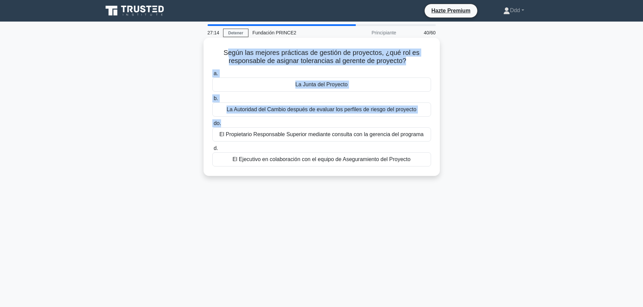
drag, startPoint x: 227, startPoint y: 51, endPoint x: 339, endPoint y: 125, distance: 134.1
click at [339, 125] on div "Según las mejores prácticas de gestión de proyectos, ¿qué rol es responsable de…" at bounding box center [321, 106] width 231 height 133
drag, startPoint x: 224, startPoint y: 52, endPoint x: 413, endPoint y: 164, distance: 219.4
click at [413, 164] on div "Según las mejores prácticas de gestión de proyectos, ¿qué rol es responsable de…" at bounding box center [321, 106] width 231 height 133
click at [369, 166] on div "El Ejecutivo en colaboración con el equipo de Aseguramiento del Proyecto" at bounding box center [321, 160] width 219 height 14
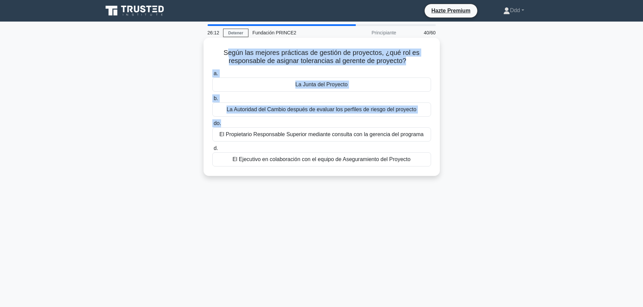
click at [212, 151] on input "d. El Ejecutivo en colaboración con el equipo de Aseguramiento del Proyecto" at bounding box center [212, 148] width 0 height 4
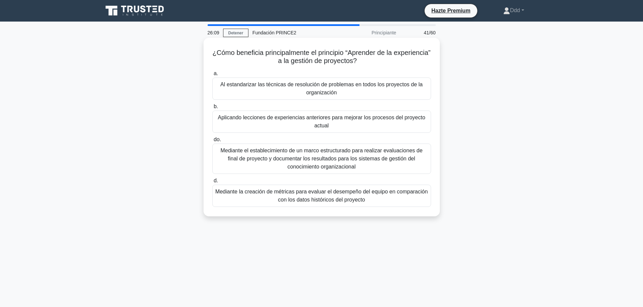
drag, startPoint x: 228, startPoint y: 52, endPoint x: 390, endPoint y: 210, distance: 225.8
click at [390, 210] on div "¿Cómo beneficia principalmente el principio “Aprender de la experiencia” a la g…" at bounding box center [321, 126] width 231 height 173
click at [368, 92] on font "Al estandarizar las técnicas de resolución de problemas en todos los proyectos …" at bounding box center [321, 89] width 213 height 16
click at [212, 76] on input "a. Al estandarizar las técnicas de resolución de problemas en todos los proyect…" at bounding box center [212, 74] width 0 height 4
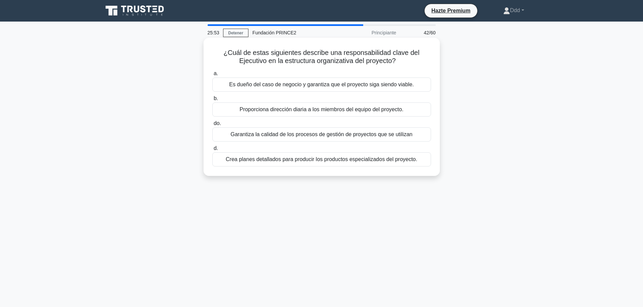
drag, startPoint x: 224, startPoint y: 51, endPoint x: 420, endPoint y: 165, distance: 226.7
click at [419, 165] on div "¿Cuál de estas siguientes describe una responsabilidad clave del Ejecutivo en l…" at bounding box center [321, 106] width 231 height 133
click at [332, 84] on font "Es dueño del caso de negocio y garantiza que el proyecto siga siendo viable." at bounding box center [321, 85] width 185 height 6
click at [212, 76] on input "a. Es dueño del caso de negocio y garantiza que el proyecto siga siendo viable." at bounding box center [212, 74] width 0 height 4
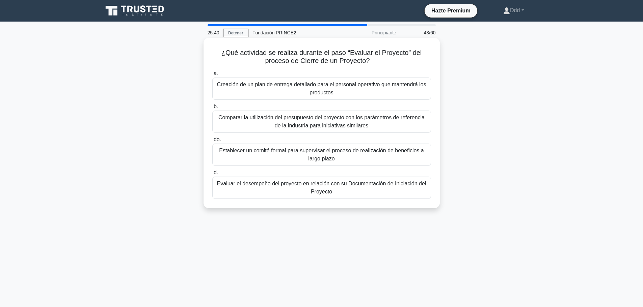
drag, startPoint x: 221, startPoint y: 53, endPoint x: 367, endPoint y: 188, distance: 198.4
click at [367, 188] on div "¿Qué actividad se realiza durante el paso “Evaluar el Proyecto” del proceso de …" at bounding box center [321, 122] width 231 height 165
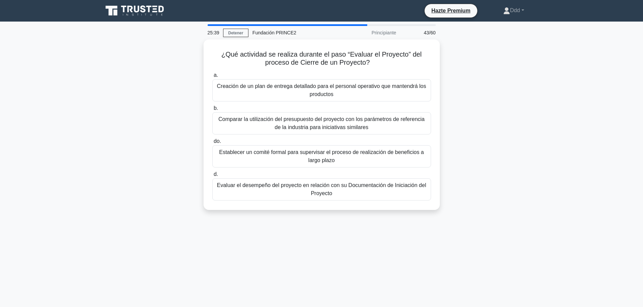
drag, startPoint x: 339, startPoint y: 191, endPoint x: 336, endPoint y: 195, distance: 5.2
click at [338, 191] on font "Evaluar el desempeño del proyecto en relación con su Documentación de Iniciació…" at bounding box center [321, 190] width 213 height 16
click at [212, 177] on input "d. Evaluar el desempeño del proyecto en relación con su Documentación de Inicia…" at bounding box center [212, 174] width 0 height 4
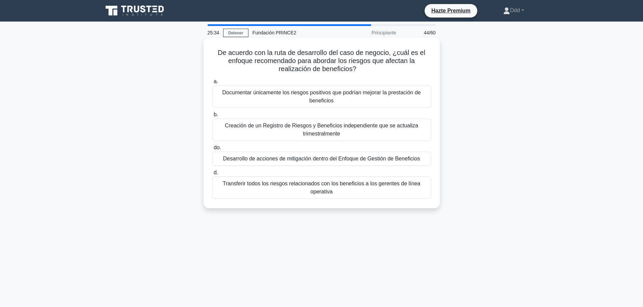
drag, startPoint x: 217, startPoint y: 51, endPoint x: 373, endPoint y: 199, distance: 215.6
click at [373, 199] on div "De acuerdo con la ruta de desarrollo del caso de negocio, ¿cuál es el enfoque r…" at bounding box center [321, 122] width 231 height 165
click at [361, 95] on font "Documentar únicamente los riesgos positivos que podrían mejorar la prestación d…" at bounding box center [321, 97] width 198 height 14
click at [212, 84] on input "a. Documentar únicamente los riesgos positivos que podrían mejorar la prestació…" at bounding box center [212, 82] width 0 height 4
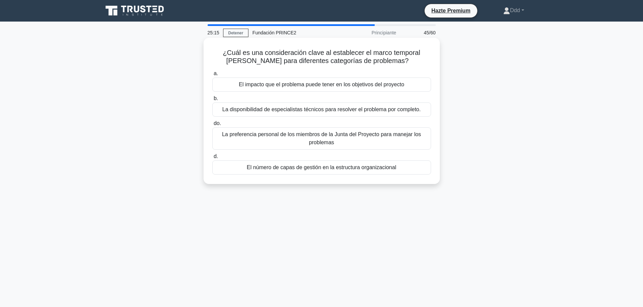
drag, startPoint x: 218, startPoint y: 52, endPoint x: 413, endPoint y: 182, distance: 234.4
click at [413, 182] on div "¿Cuál es una consideración clave al establecer el marco temporal de escalada pa…" at bounding box center [322, 111] width 236 height 146
click at [412, 87] on div "El impacto que el problema puede tener en los objetivos del proyecto" at bounding box center [321, 85] width 219 height 14
click at [212, 76] on input "a. El impacto que el problema puede tener en los objetivos del proyecto" at bounding box center [212, 74] width 0 height 4
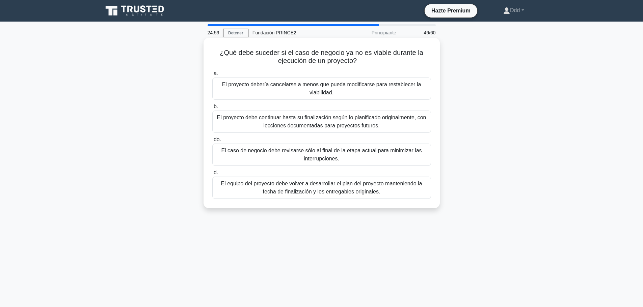
drag, startPoint x: 219, startPoint y: 53, endPoint x: 390, endPoint y: 195, distance: 223.4
click at [390, 195] on div "¿Qué debe suceder si el caso de negocio ya no es viable durante la ejecución de…" at bounding box center [321, 122] width 231 height 165
click at [386, 89] on font "El proyecto debería cancelarse a menos que pueda modificarse para restablecer l…" at bounding box center [321, 89] width 213 height 16
click at [212, 76] on input "a. El proyecto debería cancelarse a menos que pueda modificarse para restablece…" at bounding box center [212, 74] width 0 height 4
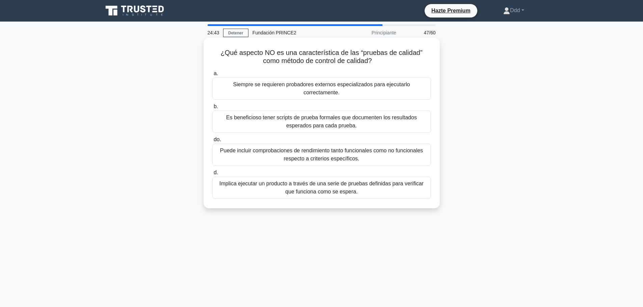
drag, startPoint x: 220, startPoint y: 51, endPoint x: 392, endPoint y: 192, distance: 222.5
click at [392, 192] on div "¿Qué aspecto NO es una característica de las “pruebas de calidad” como método d…" at bounding box center [321, 122] width 231 height 165
click at [327, 115] on font "Es beneficioso tener scripts de prueba formales que documenten los resultados e…" at bounding box center [321, 122] width 191 height 14
click at [212, 109] on input "b. Es beneficioso tener scripts de prueba formales que documenten los resultado…" at bounding box center [212, 107] width 0 height 4
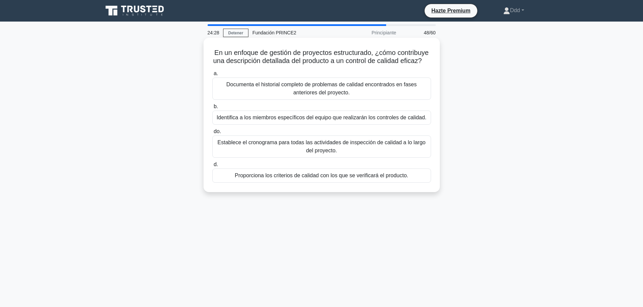
drag, startPoint x: 212, startPoint y: 53, endPoint x: 423, endPoint y: 188, distance: 249.9
click at [423, 188] on div "En un enfoque de gestión de proyectos estructurado, ¿cómo contribuye una descri…" at bounding box center [321, 114] width 231 height 149
click at [294, 96] on font "Documenta el historial completo de problemas de calidad encontrados en fases an…" at bounding box center [321, 89] width 190 height 14
click at [212, 76] on input "a. Documenta el historial completo de problemas de calidad encontrados en fases…" at bounding box center [212, 74] width 0 height 4
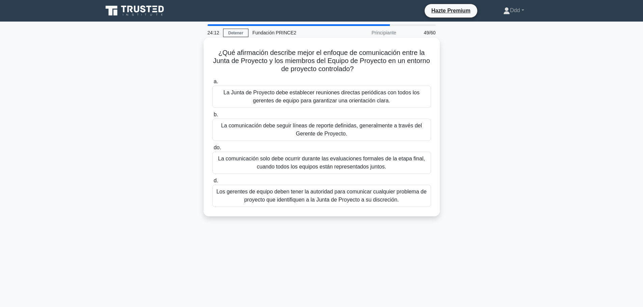
drag, startPoint x: 215, startPoint y: 53, endPoint x: 430, endPoint y: 205, distance: 263.1
click at [430, 205] on div "¿Qué afirmación describe mejor el enfoque de comunicación entre la Junta de Pro…" at bounding box center [321, 126] width 231 height 173
click at [343, 97] on font "La Junta de Proyecto debe establecer reuniones directas periódicas con todos lo…" at bounding box center [321, 97] width 196 height 14
click at [212, 84] on input "a. La Junta de Proyecto debe establecer reuniones directas periódicas con todos…" at bounding box center [212, 82] width 0 height 4
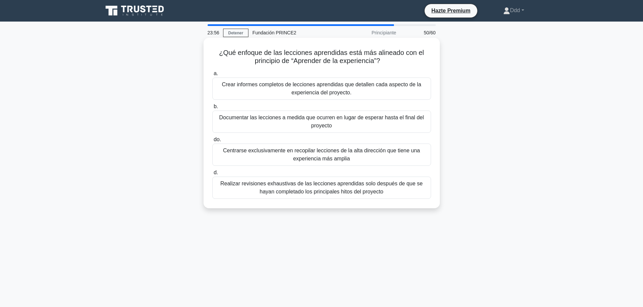
drag, startPoint x: 218, startPoint y: 54, endPoint x: 390, endPoint y: 196, distance: 222.7
click at [390, 196] on div "¿Qué enfoque de las lecciones aprendidas está más alineado con el principio de …" at bounding box center [321, 122] width 231 height 165
click at [311, 153] on font "Centrarse exclusivamente en recopilar lecciones de la alta dirección que tiene …" at bounding box center [321, 155] width 197 height 14
click at [212, 142] on input "do. Centrarse exclusivamente en recopilar lecciones de la alta dirección que ti…" at bounding box center [212, 140] width 0 height 4
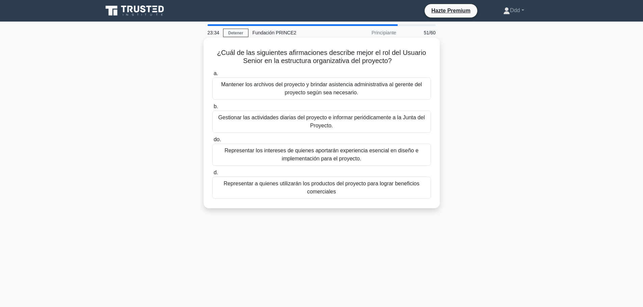
drag, startPoint x: 216, startPoint y: 54, endPoint x: 364, endPoint y: 193, distance: 203.2
click at [364, 193] on div "¿Cuál de las siguientes afirmaciones describe mejor el rol del Usuario Senior e…" at bounding box center [321, 122] width 231 height 165
click at [312, 90] on font "Mantener los archivos del proyecto y brindar asistencia administrativa al geren…" at bounding box center [321, 89] width 201 height 14
click at [212, 76] on input "a. Mantener los archivos del proyecto y brindar asistencia administrativa al ge…" at bounding box center [212, 74] width 0 height 4
drag, startPoint x: 223, startPoint y: 53, endPoint x: 366, endPoint y: 191, distance: 199.0
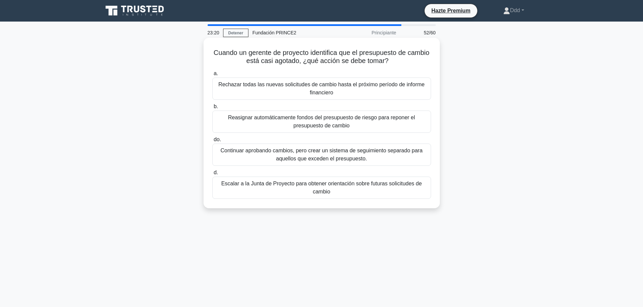
click at [366, 191] on div "Cuando un gerente de proyecto identifica que el presupuesto de cambio está casi…" at bounding box center [321, 122] width 231 height 165
click at [262, 125] on font "Reasignar automáticamente fondos del presupuesto de riesgo para reponer el pres…" at bounding box center [321, 122] width 213 height 16
click at [212, 109] on input "b. Reasignar automáticamente fondos del presupuesto de riesgo para reponer el p…" at bounding box center [212, 107] width 0 height 4
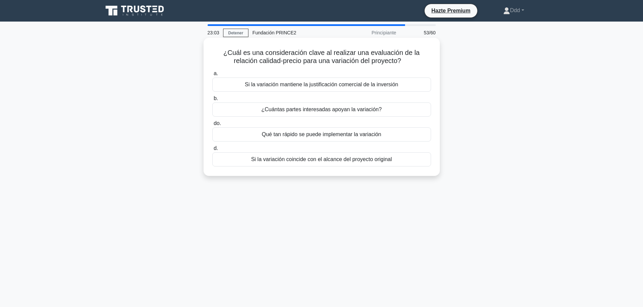
drag, startPoint x: 224, startPoint y: 53, endPoint x: 399, endPoint y: 164, distance: 206.7
click at [398, 164] on div "¿Cuál es una consideración clave al realizar una evaluación de la relación cali…" at bounding box center [321, 106] width 231 height 133
click at [368, 109] on font "¿Cuántas partes interesadas apoyan la variación?" at bounding box center [321, 110] width 120 height 6
click at [212, 101] on input "b. ¿Cuántas partes interesadas apoyan la variación?" at bounding box center [212, 99] width 0 height 4
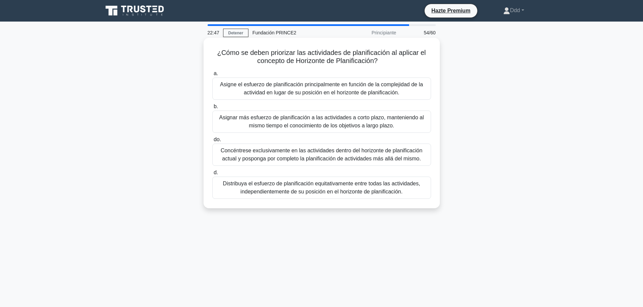
drag, startPoint x: 217, startPoint y: 52, endPoint x: 419, endPoint y: 202, distance: 251.9
click at [419, 202] on div "¿Cómo se deben priorizar las actividades de planificación al aplicar el concept…" at bounding box center [321, 122] width 231 height 165
click at [323, 82] on font "Asigne el esfuerzo de planificación principalmente en función de la complejidad…" at bounding box center [321, 89] width 203 height 14
click at [212, 76] on input "a. Asigne el esfuerzo de planificación principalmente en función de la compleji…" at bounding box center [212, 74] width 0 height 4
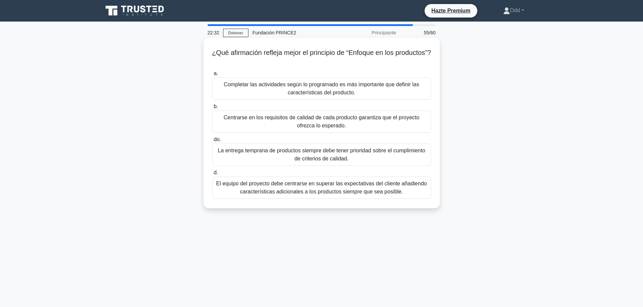
drag, startPoint x: 228, startPoint y: 50, endPoint x: 411, endPoint y: 198, distance: 234.9
click at [411, 198] on div "¿Qué afirmación refleja mejor el principio de “Enfoque en los productos”? .spin…" at bounding box center [321, 122] width 231 height 165
click at [328, 87] on font "Completar las actividades según lo programado es más importante que definir las…" at bounding box center [321, 89] width 195 height 14
click at [212, 76] on input "a. Completar las actividades según lo programado es más importante que definir …" at bounding box center [212, 74] width 0 height 4
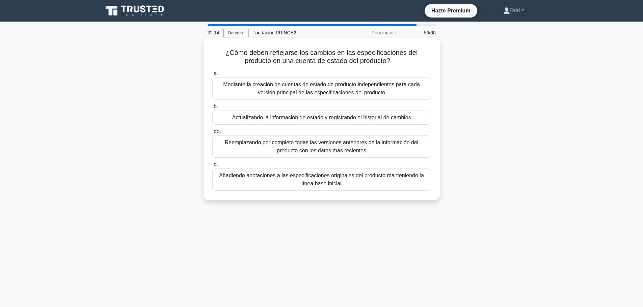
drag, startPoint x: 225, startPoint y: 51, endPoint x: 371, endPoint y: 188, distance: 199.4
click at [371, 188] on div "¿Cómo deben reflejarse los cambios en las especificaciones del producto en una …" at bounding box center [321, 118] width 231 height 157
click at [359, 91] on font "Mediante la creación de cuentas de estado de producto independientes para cada …" at bounding box center [321, 89] width 197 height 14
click at [212, 76] on input "a. Mediante la creación de cuentas de estado de producto independientes para ca…" at bounding box center [212, 74] width 0 height 4
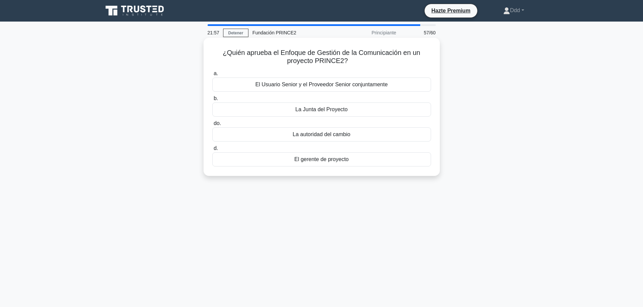
drag, startPoint x: 222, startPoint y: 50, endPoint x: 364, endPoint y: 161, distance: 180.1
click at [364, 161] on div "¿Quién aprueba el Enfoque de Gestión de la Comunicación en un proyecto PRINCE2?…" at bounding box center [321, 106] width 231 height 133
click at [417, 111] on div "La Junta del Proyecto" at bounding box center [321, 110] width 219 height 14
click at [212, 101] on input "b. La Junta del Proyecto" at bounding box center [212, 99] width 0 height 4
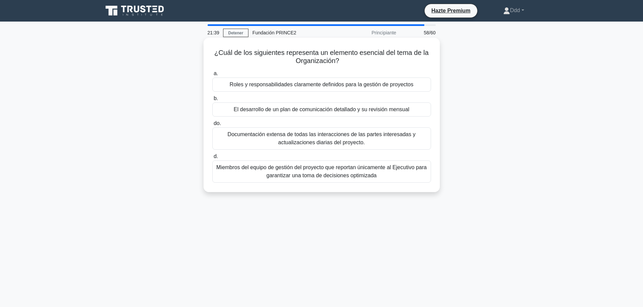
drag, startPoint x: 215, startPoint y: 53, endPoint x: 394, endPoint y: 186, distance: 223.1
click at [394, 186] on div "¿Cuál de los siguientes representa un elemento esencial del tema de la Organiza…" at bounding box center [321, 114] width 231 height 149
click at [309, 112] on font "El desarrollo de un plan de comunicación detallado y su revisión mensual" at bounding box center [321, 110] width 175 height 6
click at [212, 101] on input "b. El desarrollo de un plan de comunicación detallado y su revisión mensual" at bounding box center [212, 99] width 0 height 4
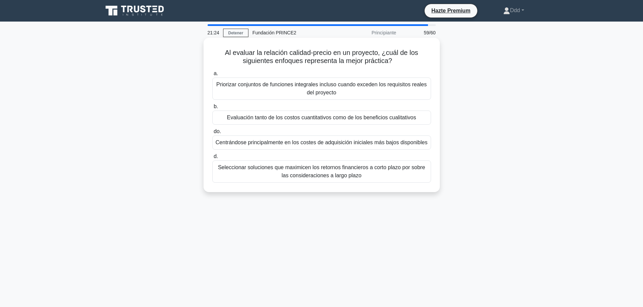
drag, startPoint x: 224, startPoint y: 52, endPoint x: 382, endPoint y: 177, distance: 201.9
click at [382, 177] on div "Al evaluar la relación calidad-precio en un proyecto, ¿cuál de los siguientes e…" at bounding box center [321, 114] width 231 height 149
click at [292, 95] on font "Priorizar conjuntos de funciones integrales incluso cuando exceden los requisit…" at bounding box center [321, 89] width 213 height 16
click at [212, 76] on input "a. Priorizar conjuntos de funciones integrales incluso cuando exceden los requi…" at bounding box center [212, 74] width 0 height 4
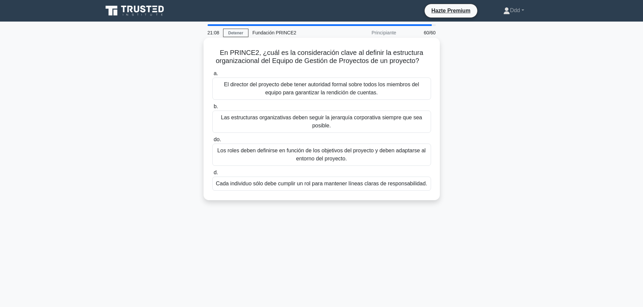
drag, startPoint x: 222, startPoint y: 53, endPoint x: 425, endPoint y: 184, distance: 241.5
click at [425, 184] on div "En PRINCE2, ¿cuál es la consideración clave al definir la estructura organizaci…" at bounding box center [321, 118] width 231 height 157
click at [274, 90] on font "El director del proyecto debe tener autoridad formal sobre todos los miembros d…" at bounding box center [321, 89] width 195 height 14
click at [212, 76] on input "a. El director del proyecto debe tener autoridad formal sobre todos los miembro…" at bounding box center [212, 74] width 0 height 4
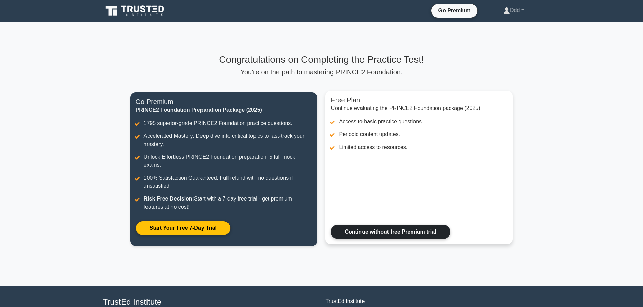
click at [418, 225] on link "Continue without free Premium trial" at bounding box center [390, 232] width 119 height 14
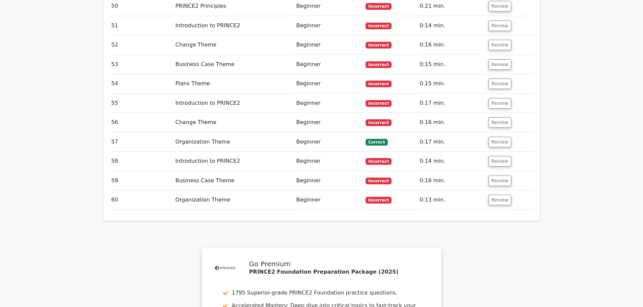
scroll to position [2144, 0]
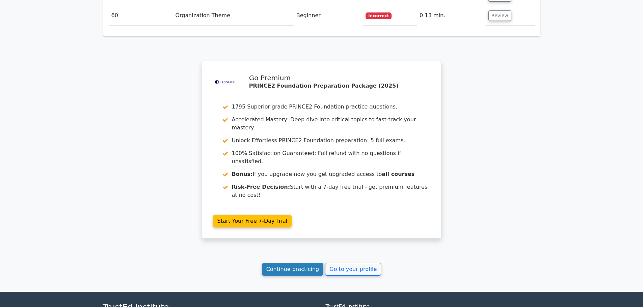
click at [299, 263] on link "Continue practicing" at bounding box center [293, 269] width 62 height 13
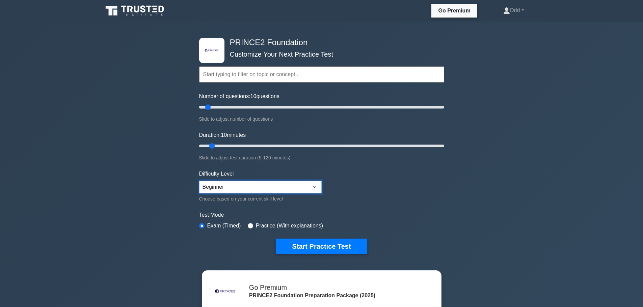
click at [300, 190] on select "Beginner Intermediate Expert" at bounding box center [260, 187] width 123 height 13
click at [357, 191] on form "Topics Introduction to PRINCE2 PRINCE2 Principles Organization Theme Business C…" at bounding box center [321, 150] width 245 height 209
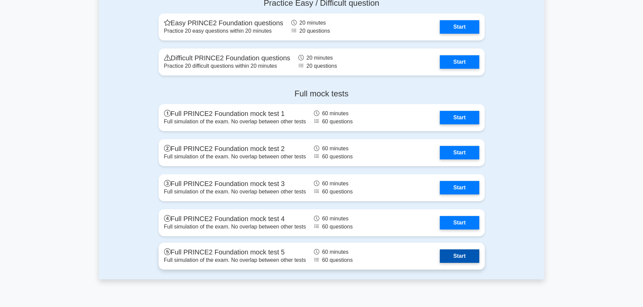
scroll to position [1114, 0]
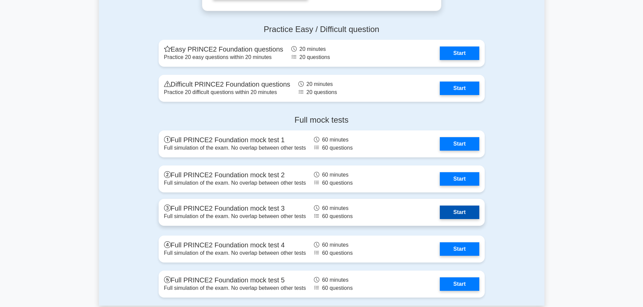
click at [448, 212] on link "Start" at bounding box center [459, 212] width 39 height 13
